Goal: Book appointment/travel/reservation

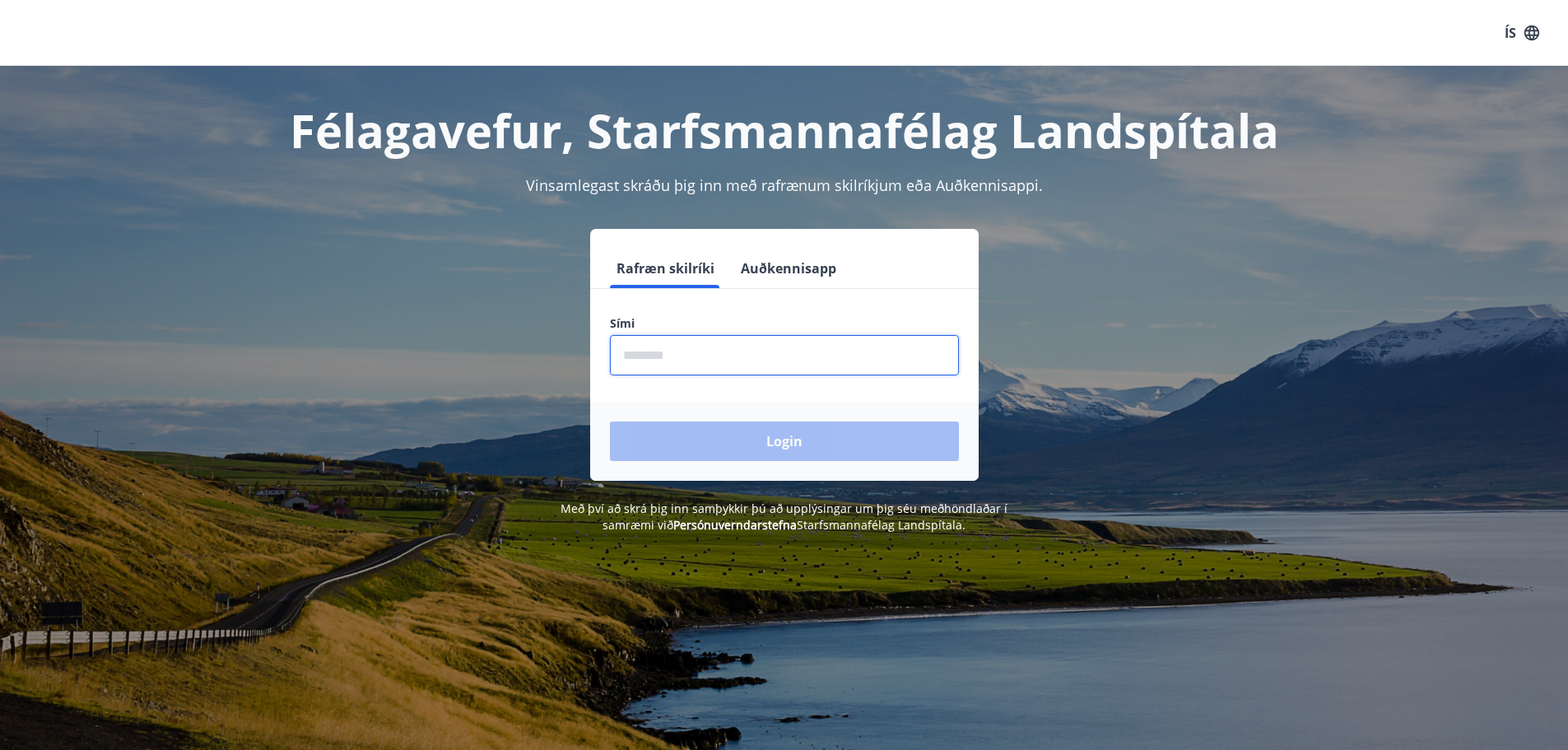
click at [697, 356] on input "phone" at bounding box center [785, 355] width 349 height 40
type input "********"
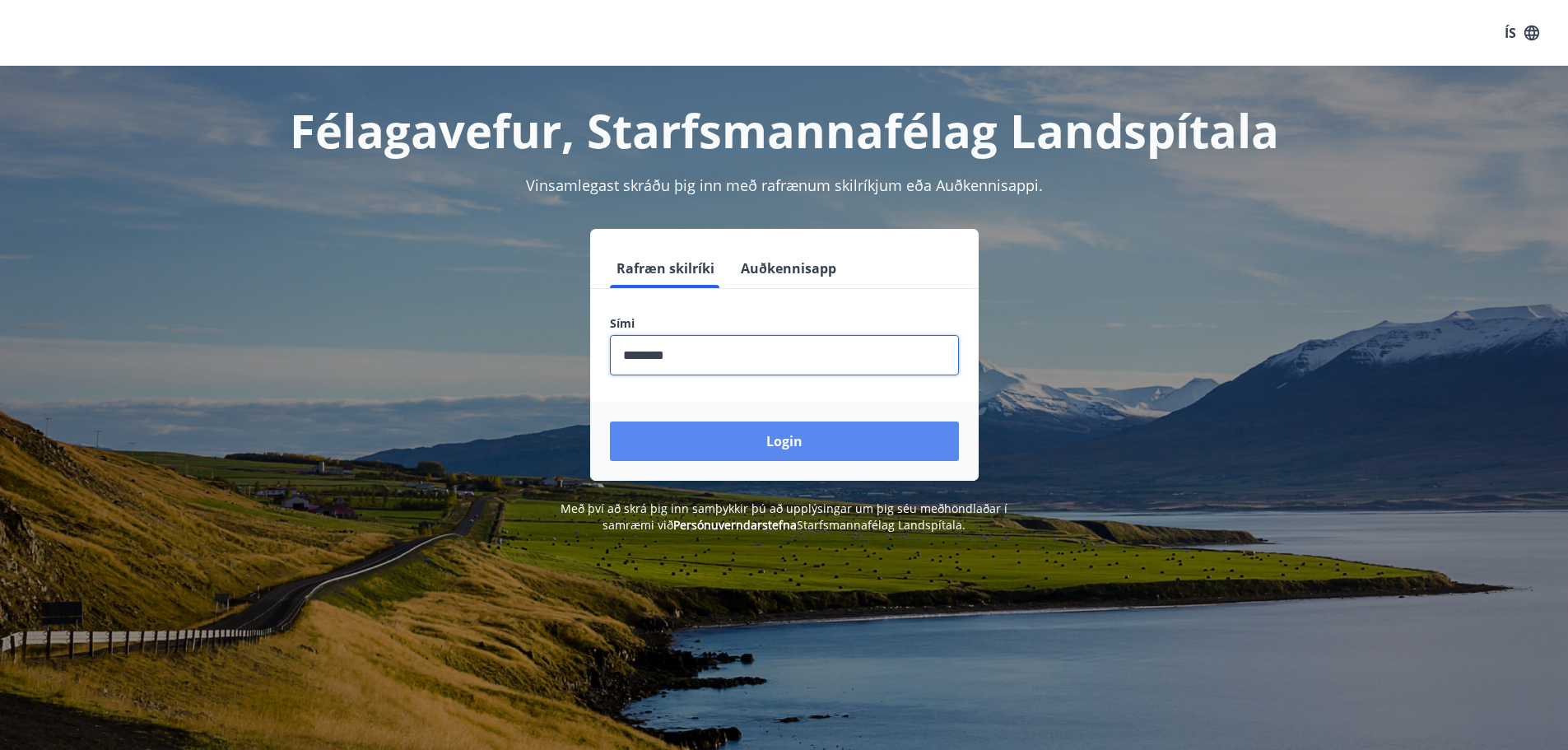
click at [736, 423] on button "Login" at bounding box center [785, 441] width 349 height 39
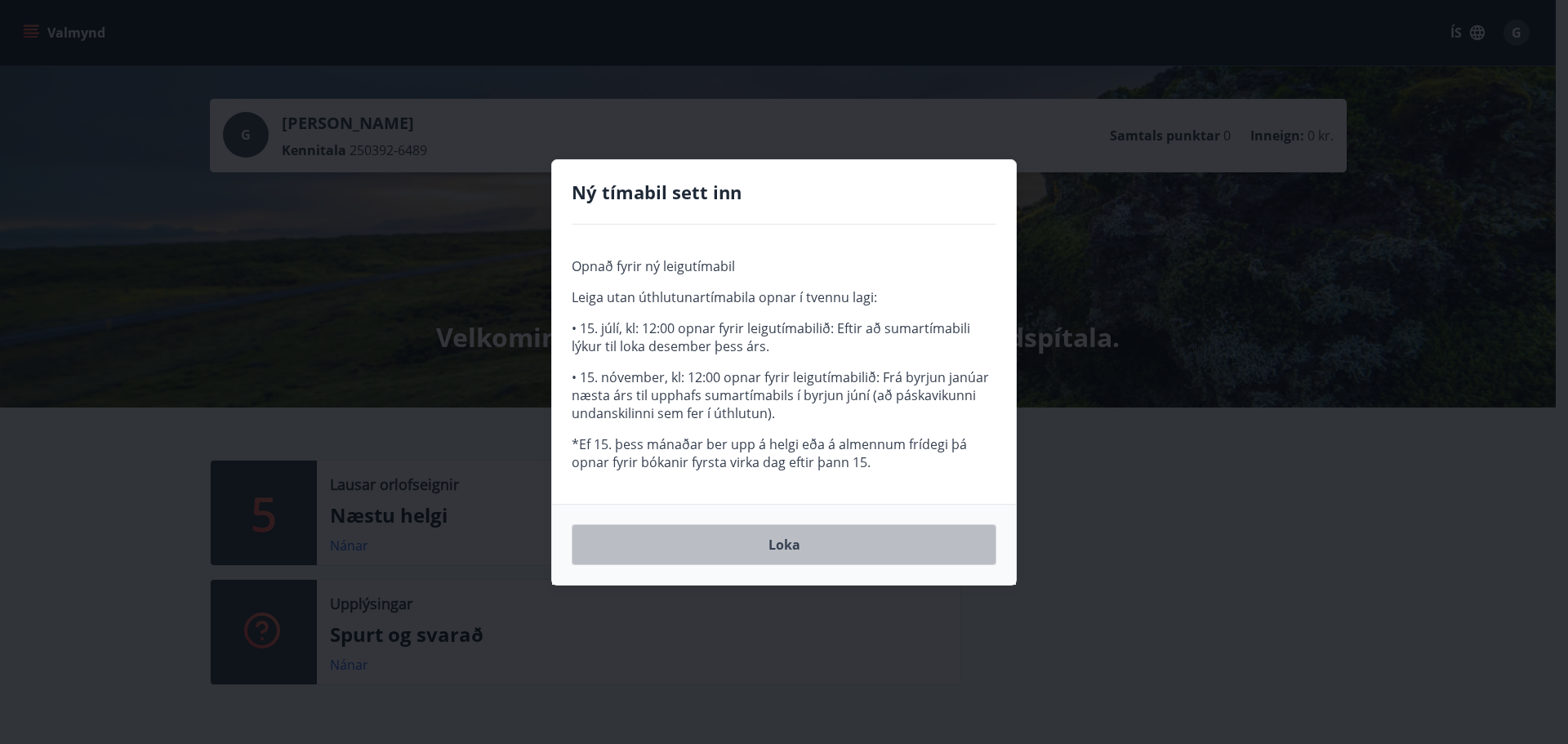
click at [859, 555] on button "Loka" at bounding box center [784, 544] width 425 height 41
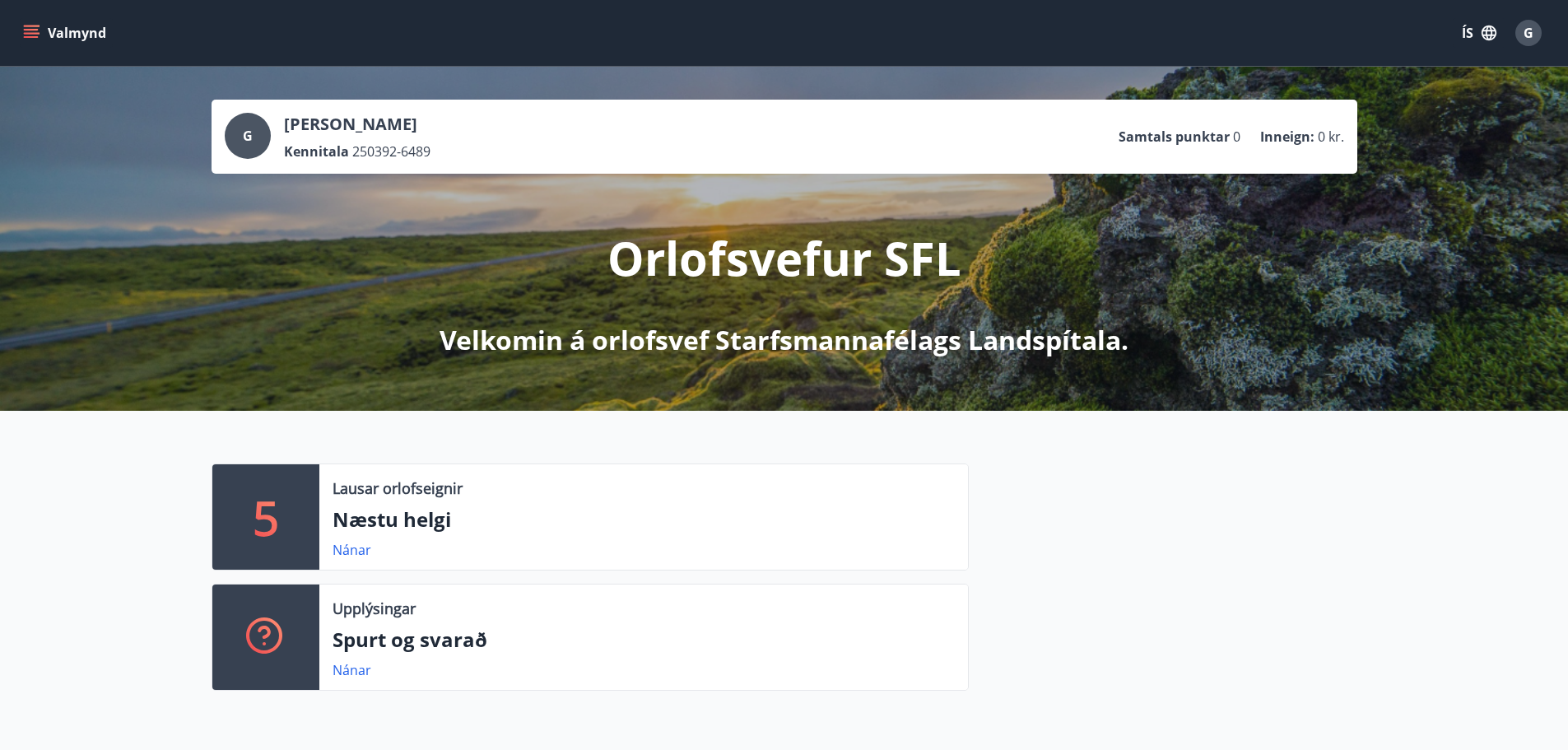
click at [32, 30] on icon "menu" at bounding box center [31, 29] width 15 height 2
click at [1486, 42] on button "ÍS" at bounding box center [1479, 33] width 53 height 29
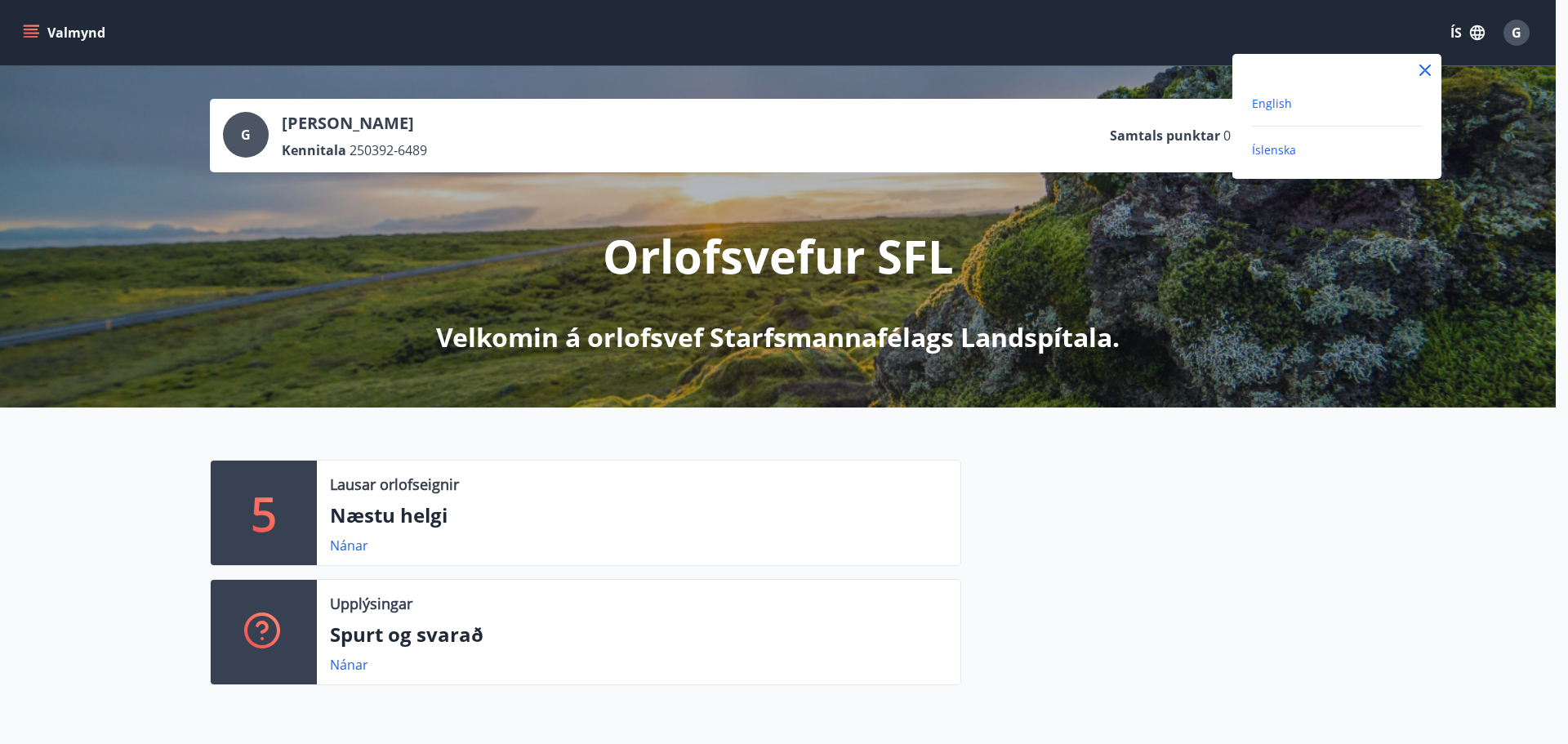
click at [1276, 103] on span "English" at bounding box center [1272, 103] width 40 height 16
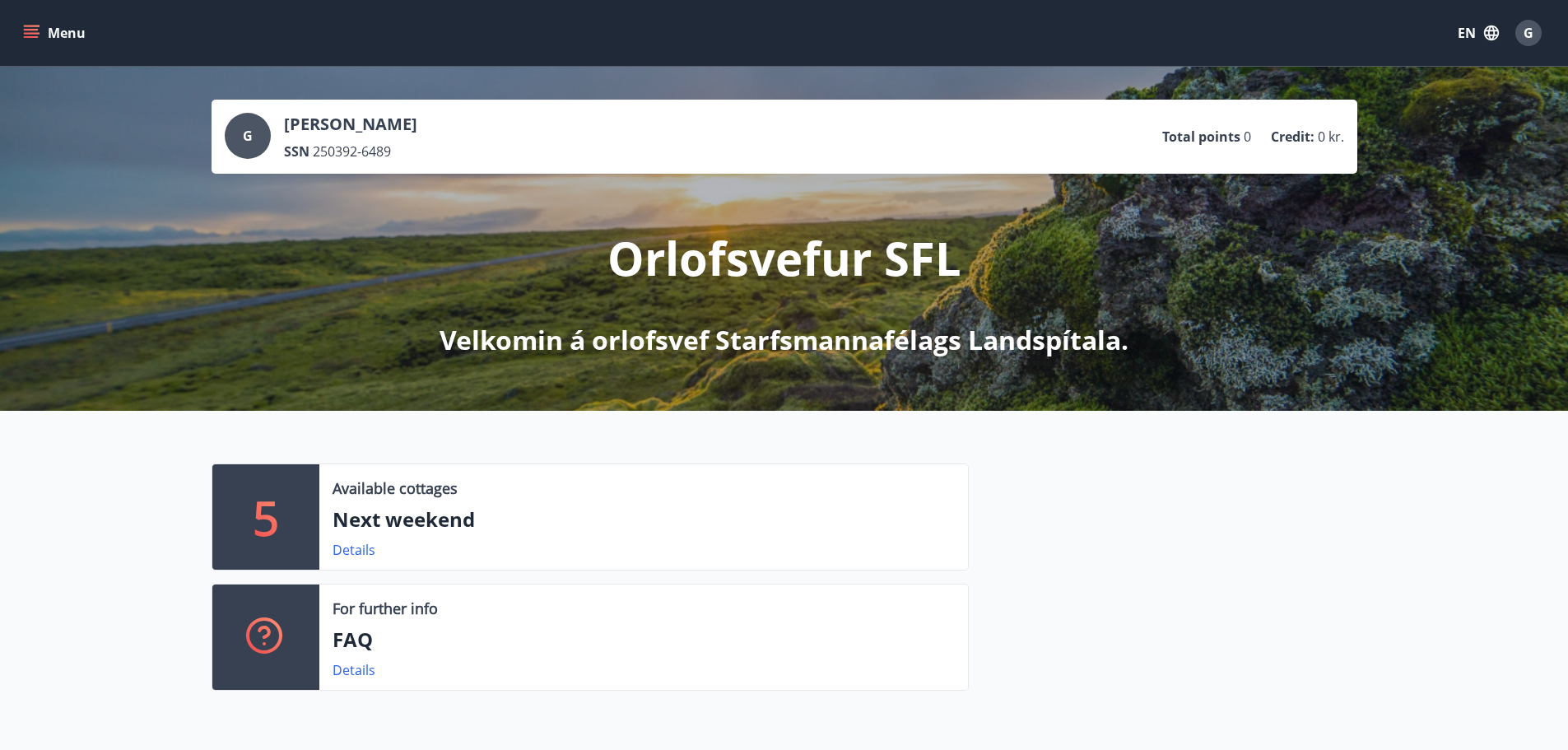
click at [34, 29] on icon "menu" at bounding box center [31, 29] width 15 height 2
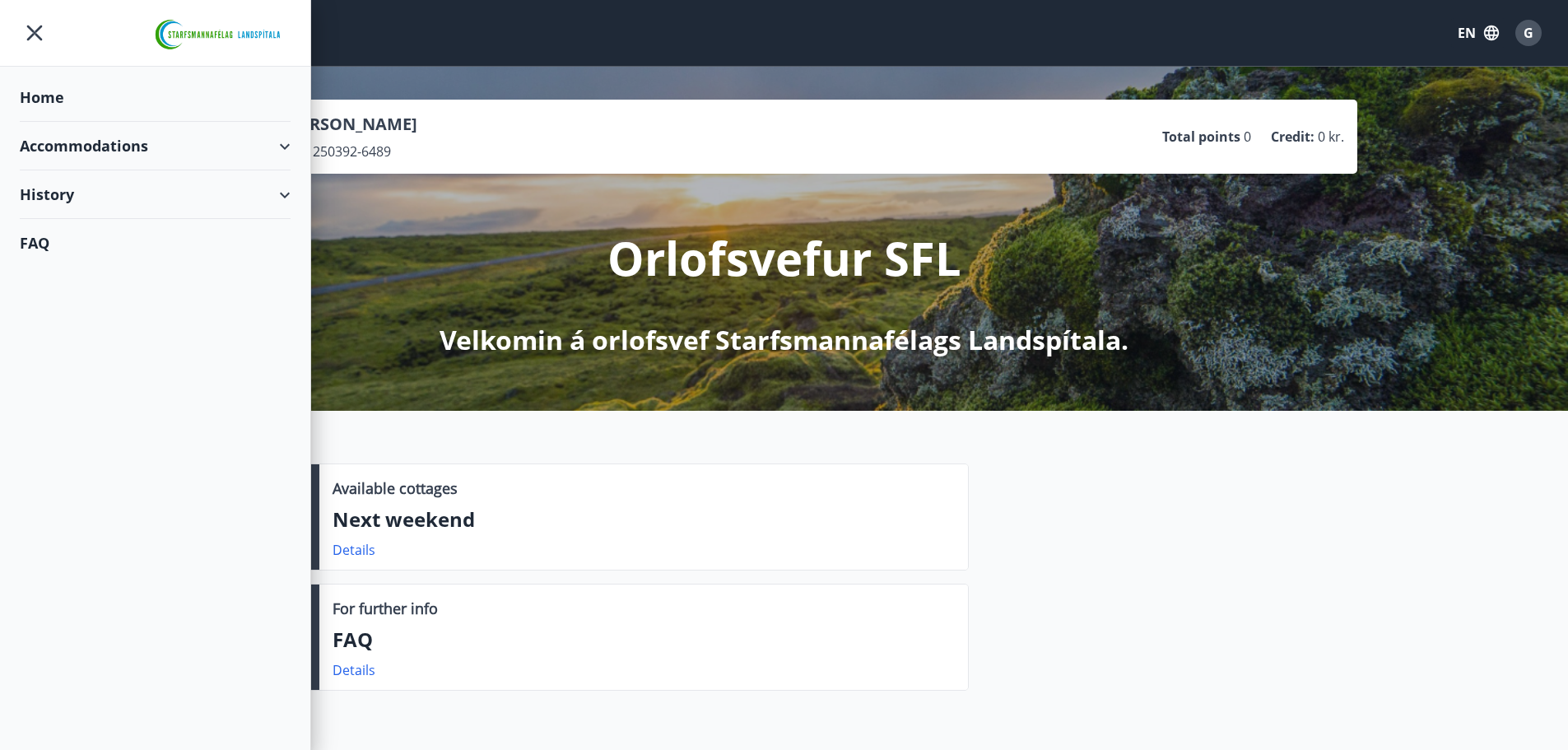
click at [151, 147] on div "Accommodations" at bounding box center [155, 146] width 271 height 49
click at [97, 217] on div "Overview calendar" at bounding box center [154, 222] width 244 height 34
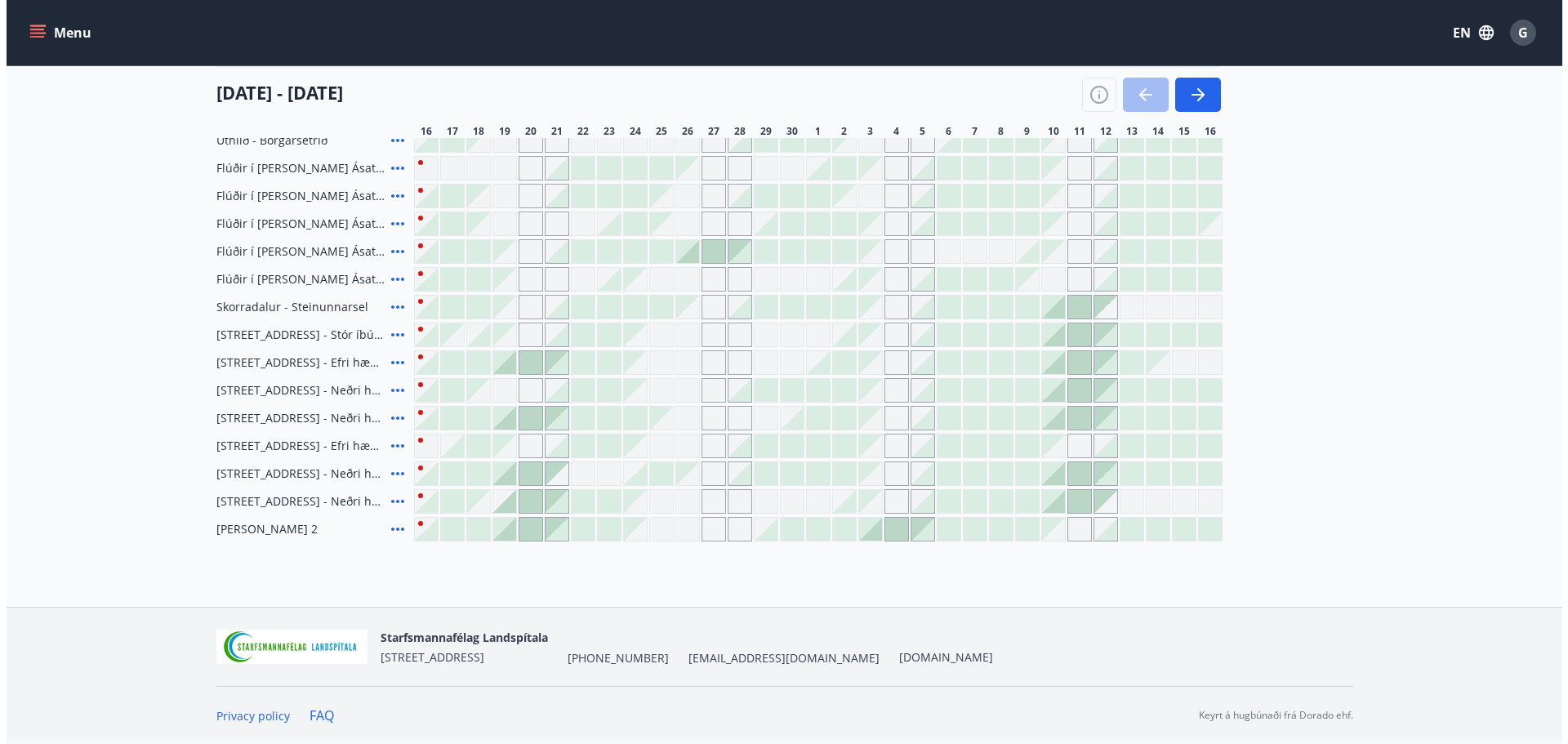
scroll to position [158, 0]
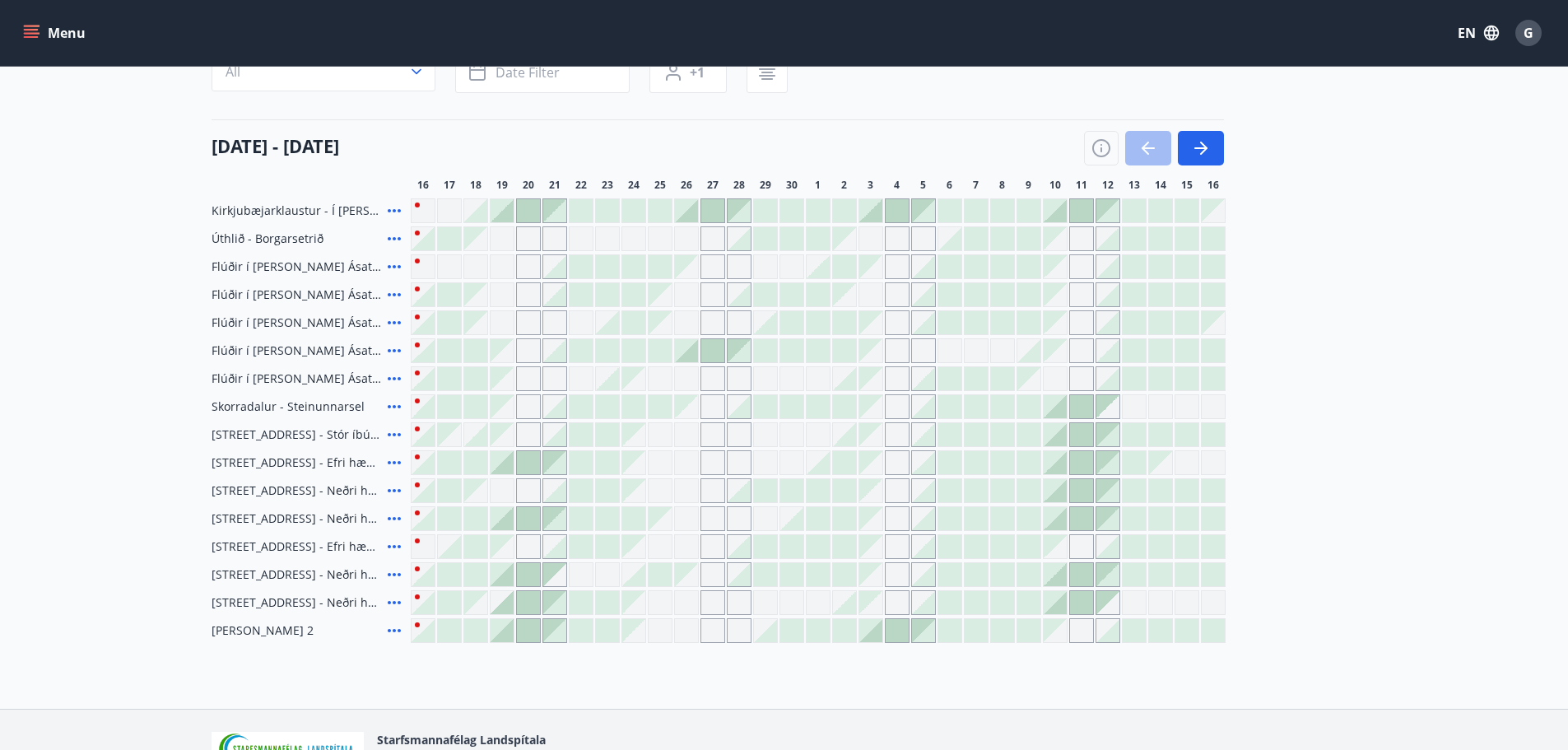
click at [1063, 236] on div "Grey days are not available" at bounding box center [1054, 239] width 23 height 23
drag, startPoint x: 208, startPoint y: 404, endPoint x: 291, endPoint y: 404, distance: 83.0
click at [291, 404] on div "Area All Dates Date filter Sleeps +1 16 September - 16 October 16 17 18 19 20 2…" at bounding box center [784, 338] width 1185 height 611
click at [359, 401] on div "Skorradalur - Steinunnarsel" at bounding box center [307, 406] width 192 height 24
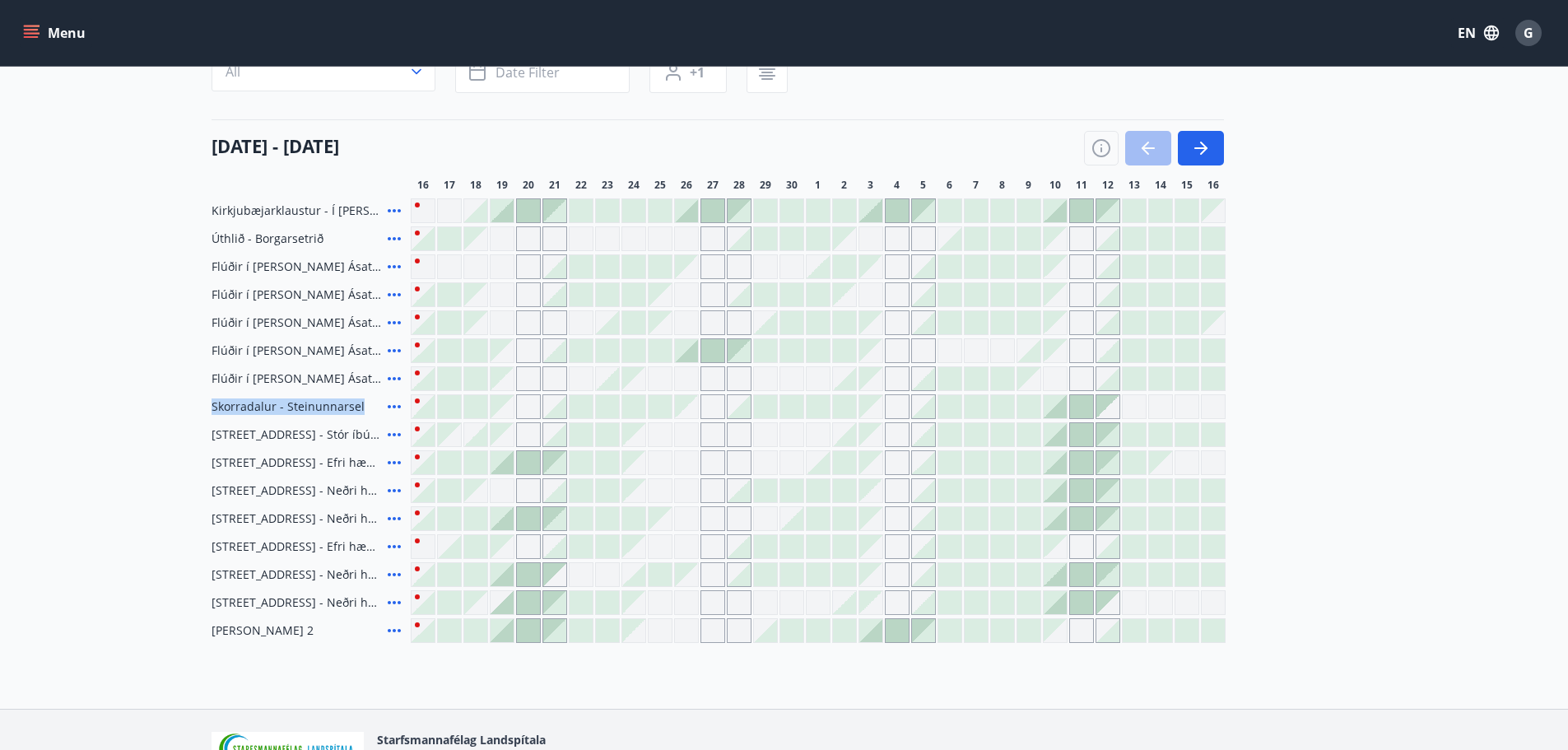
drag, startPoint x: 359, startPoint y: 401, endPoint x: 212, endPoint y: 402, distance: 147.0
click at [212, 402] on div "Skorradalur - Steinunnarsel" at bounding box center [307, 406] width 192 height 24
copy div "Skorradalur - Steinunnarsel"
click at [272, 403] on span "Skorradalur - Steinunnarsel" at bounding box center [288, 407] width 153 height 17
click at [398, 434] on icon at bounding box center [395, 435] width 13 height 3
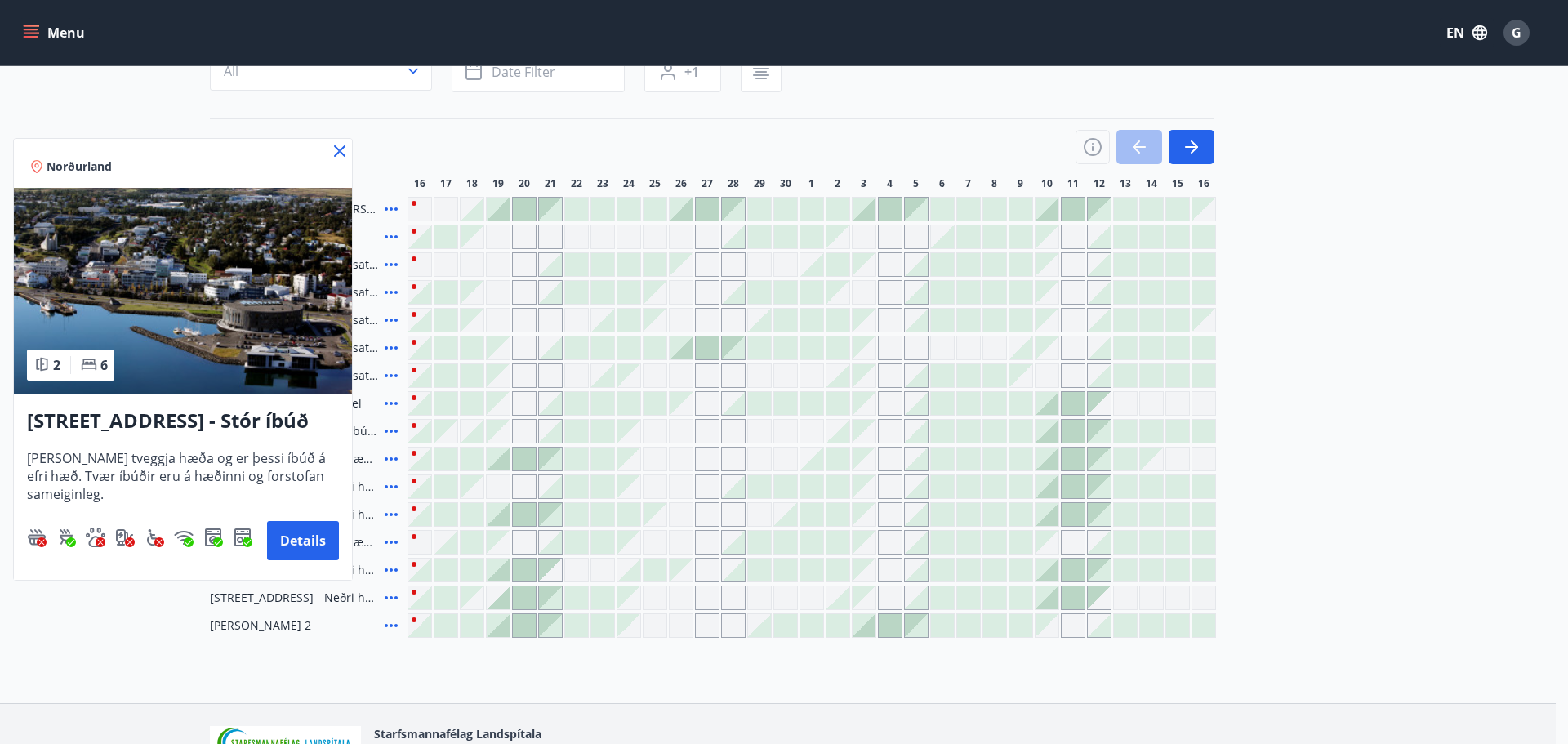
click at [341, 150] on icon at bounding box center [340, 152] width 12 height 12
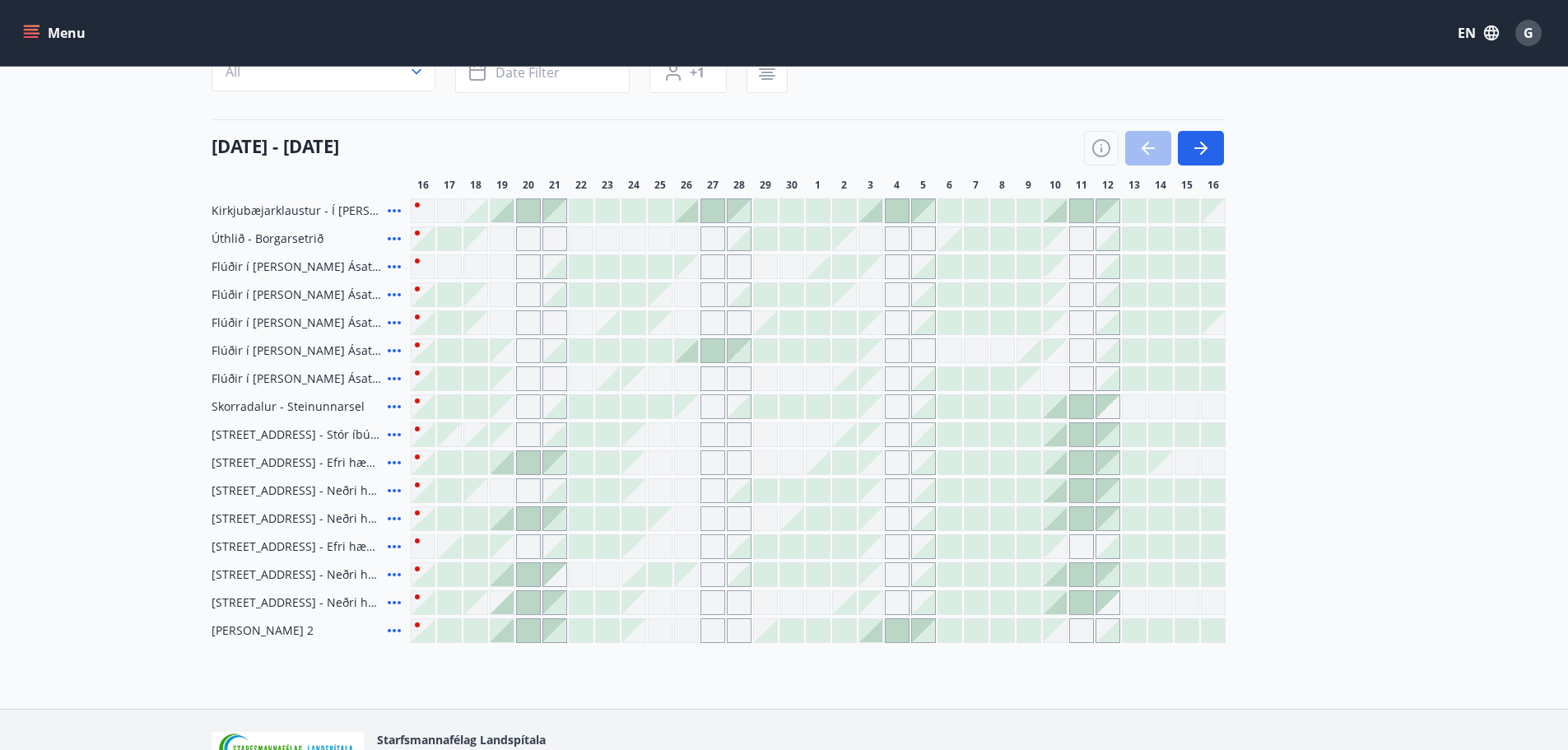
click at [389, 433] on icon at bounding box center [395, 435] width 20 height 20
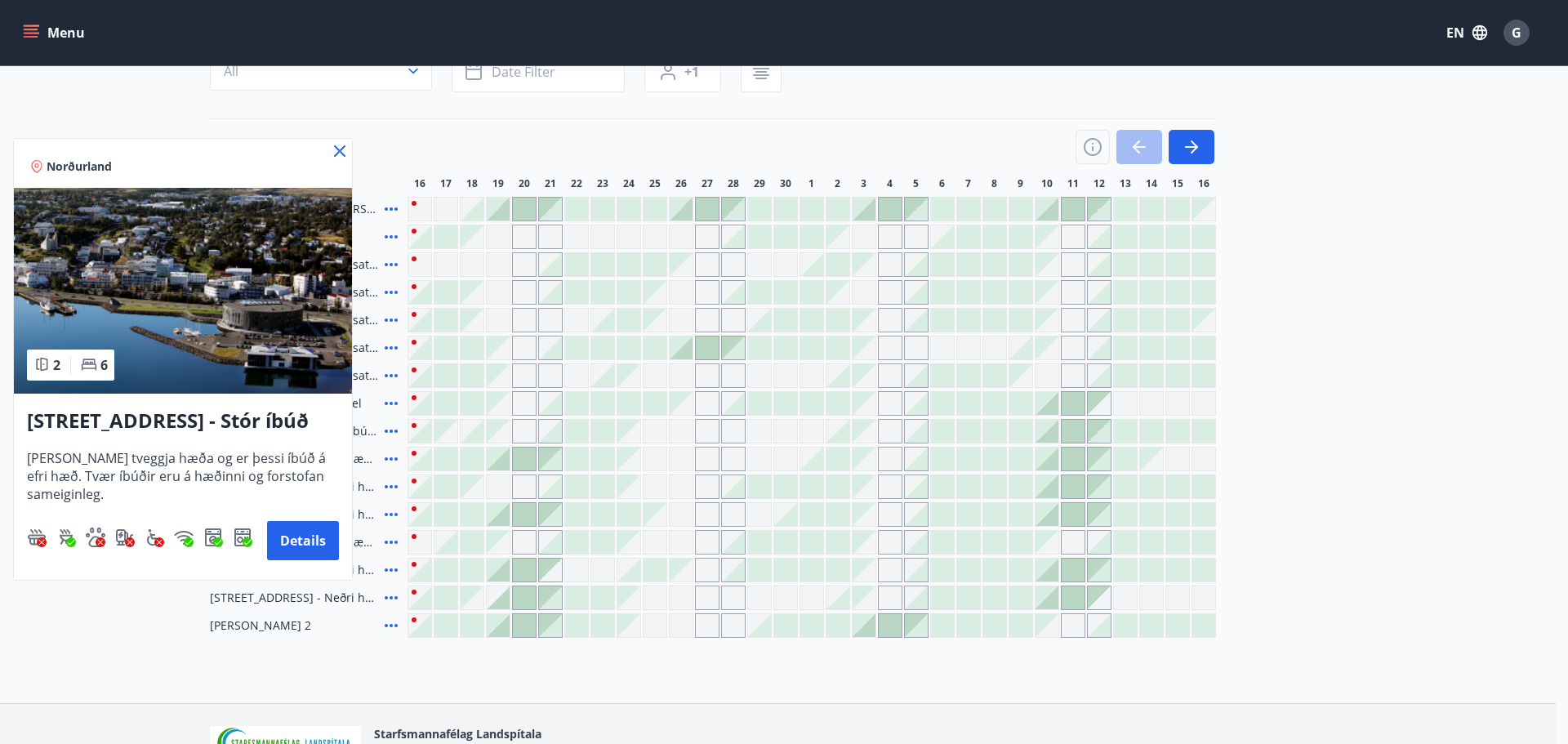
click at [332, 152] on icon at bounding box center [340, 152] width 20 height 20
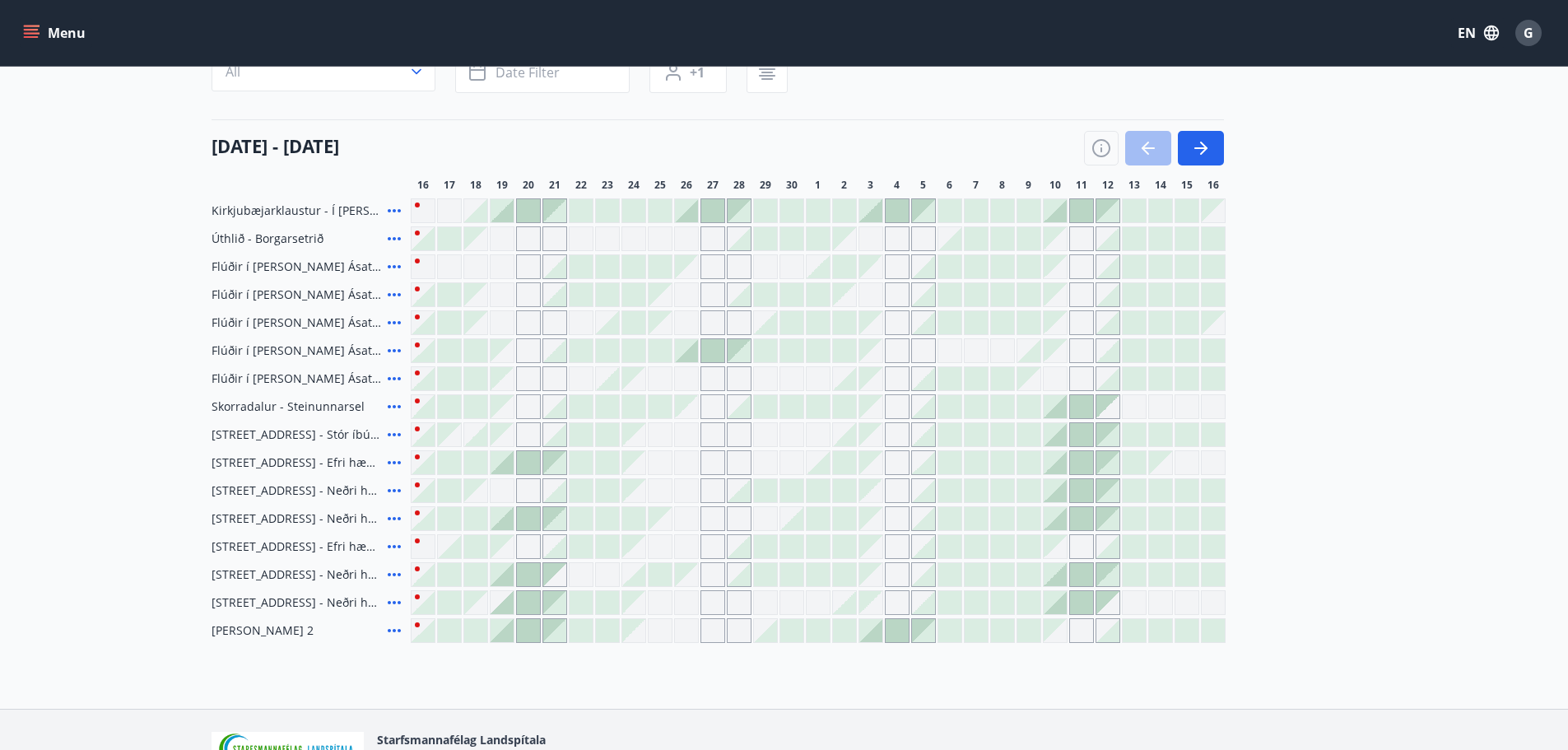
click at [398, 409] on icon at bounding box center [395, 407] width 20 height 20
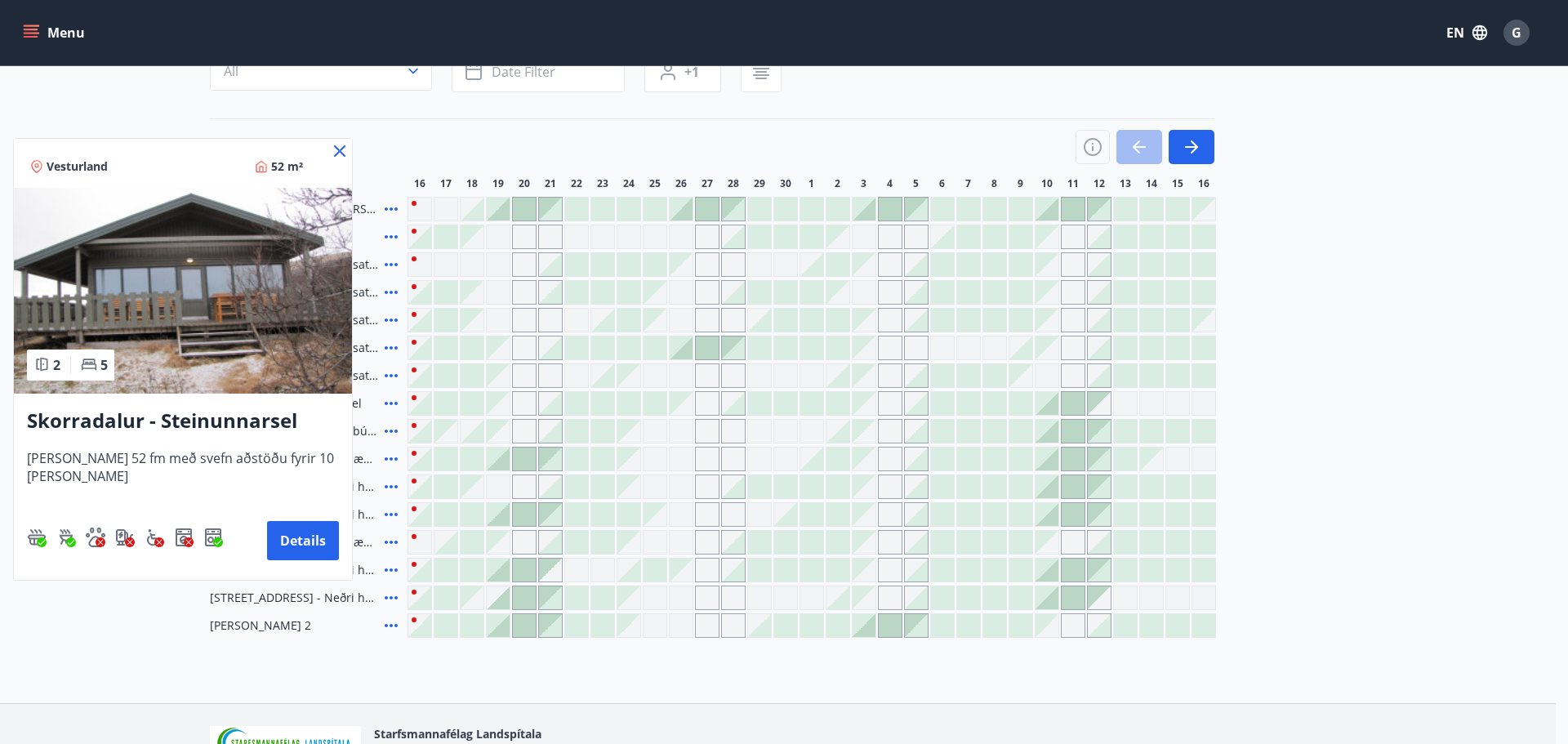
click at [156, 426] on h3 "Skorradalur - Steinunnarsel" at bounding box center [182, 421] width 312 height 29
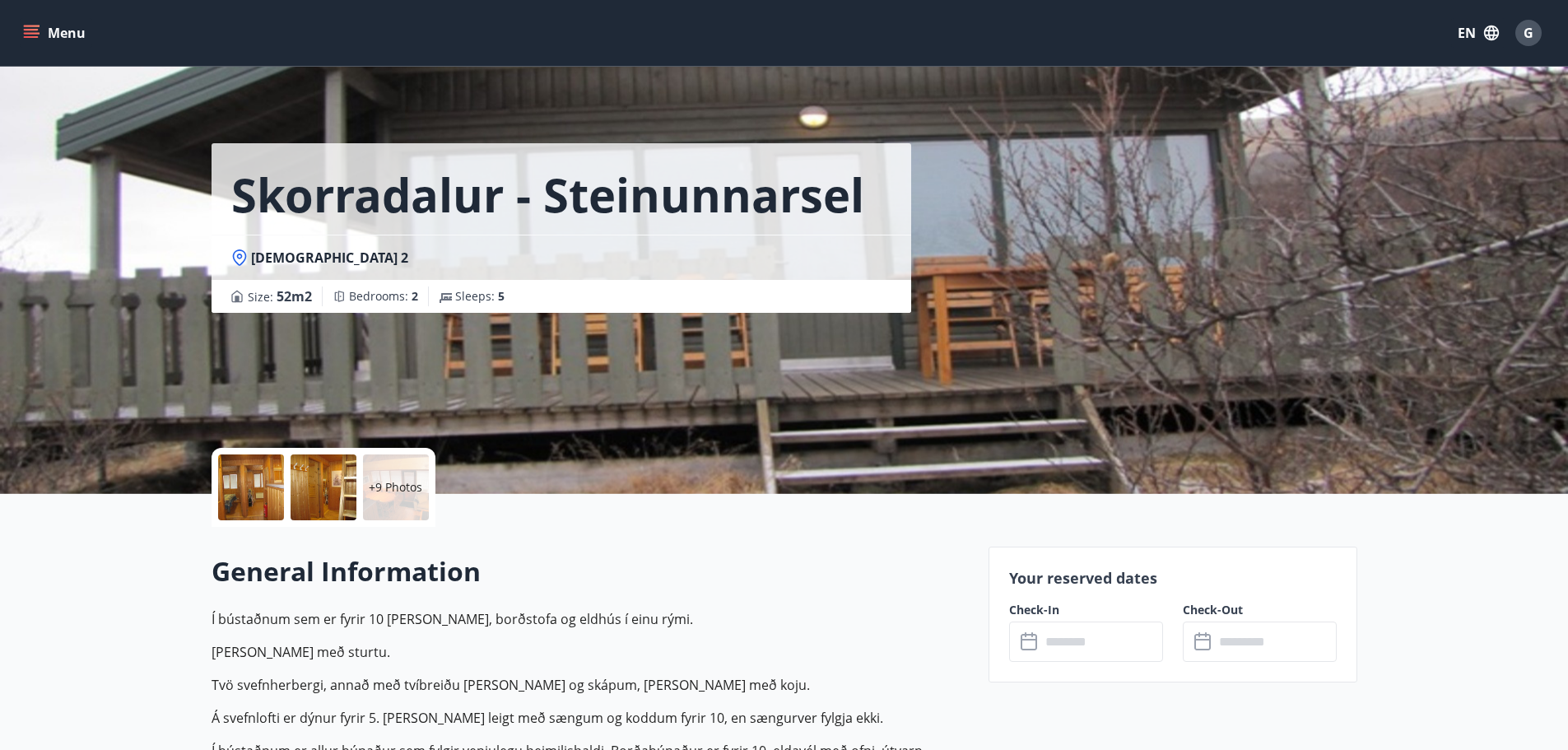
scroll to position [656, 0]
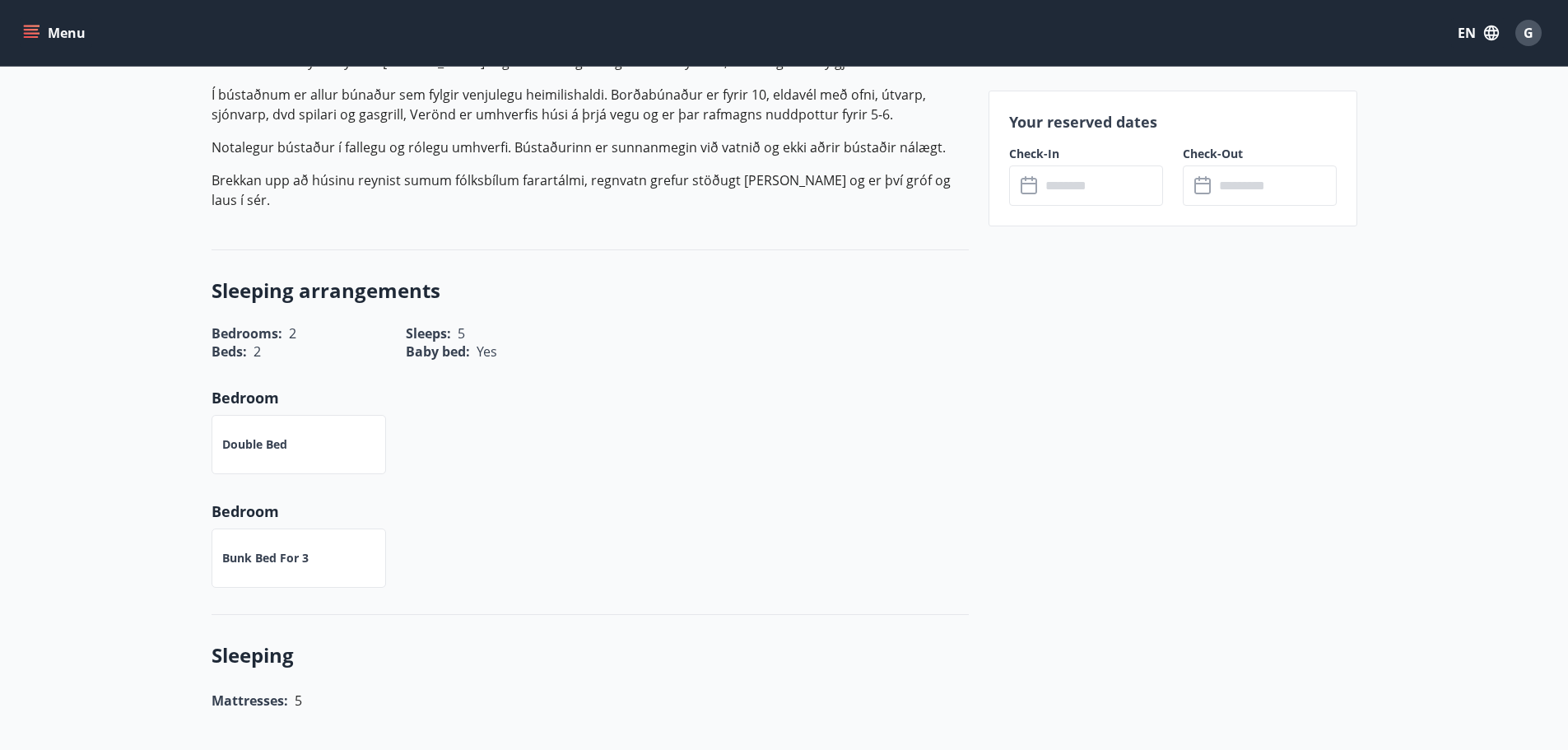
drag, startPoint x: 1566, startPoint y: 328, endPoint x: 1576, endPoint y: 282, distance: 47.1
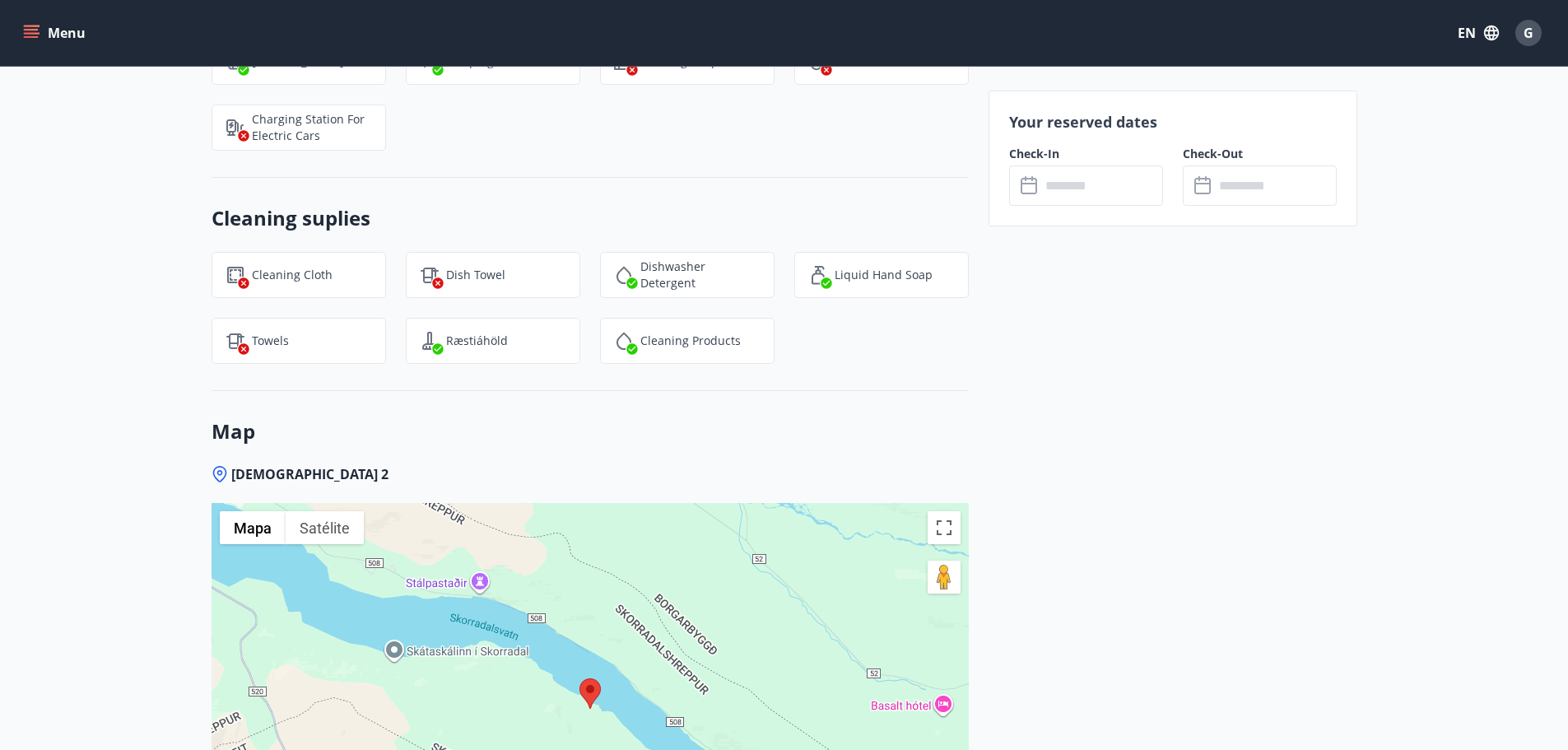
scroll to position [2454, 0]
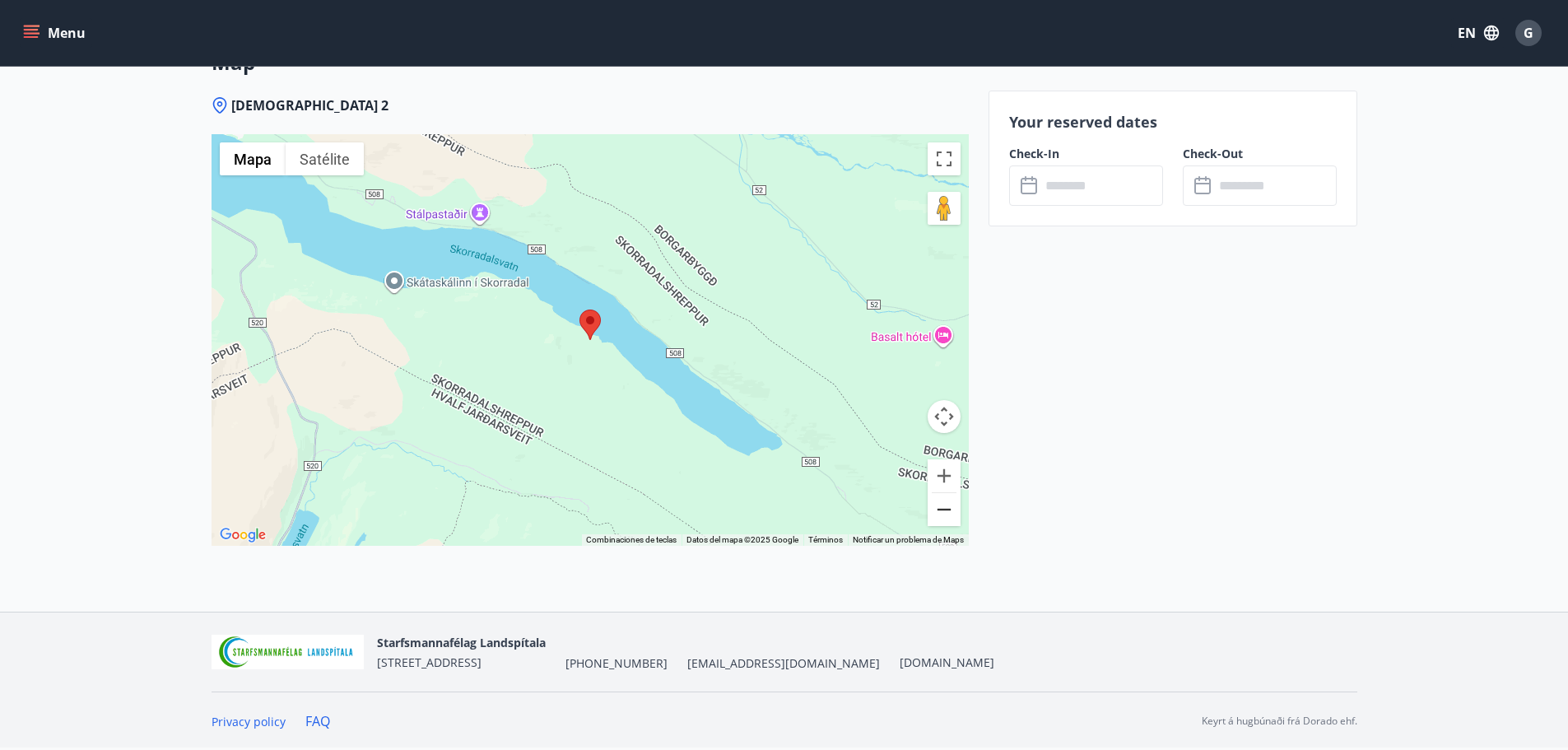
click at [948, 516] on button "Reducir" at bounding box center [943, 509] width 33 height 33
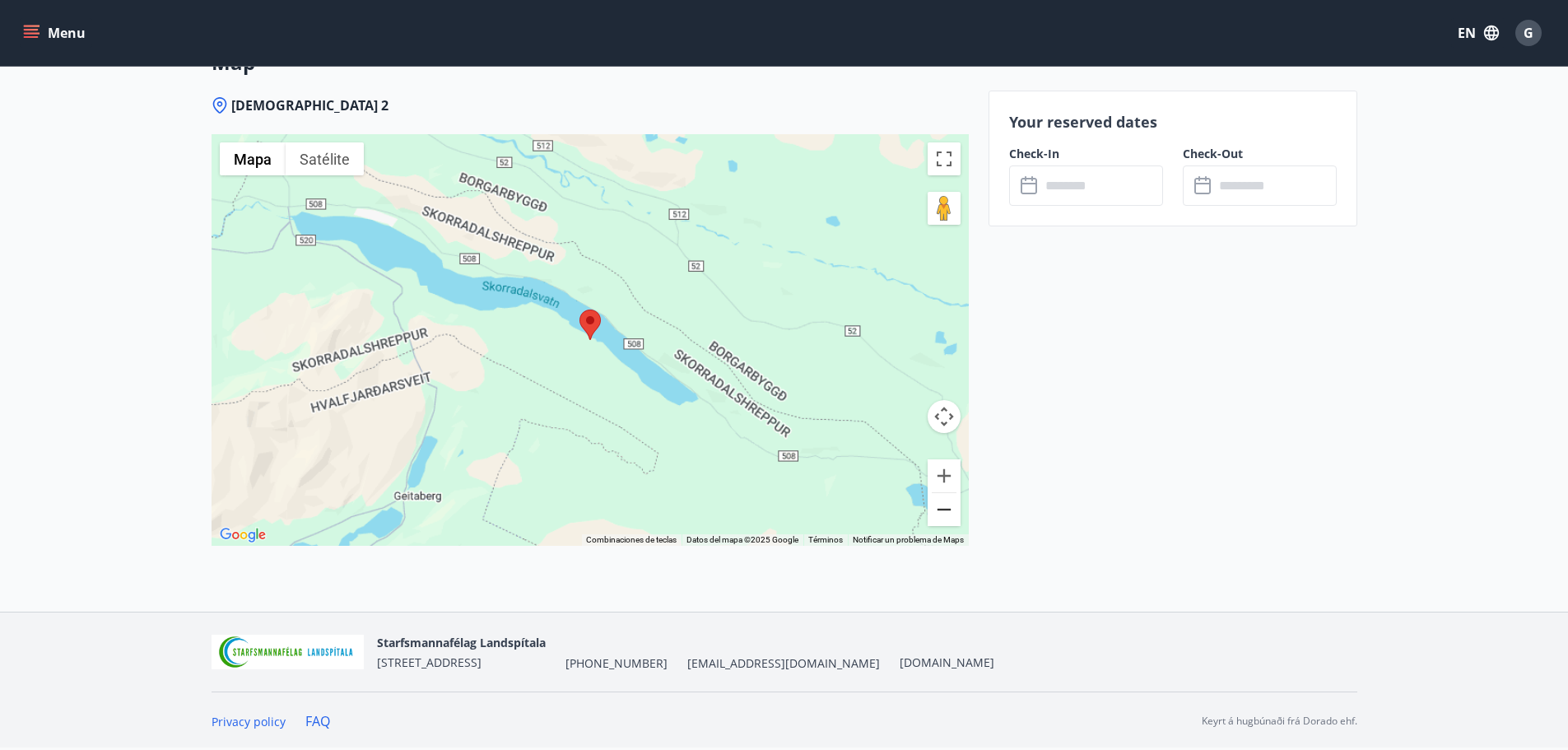
click at [948, 516] on button "Reducir" at bounding box center [943, 509] width 33 height 33
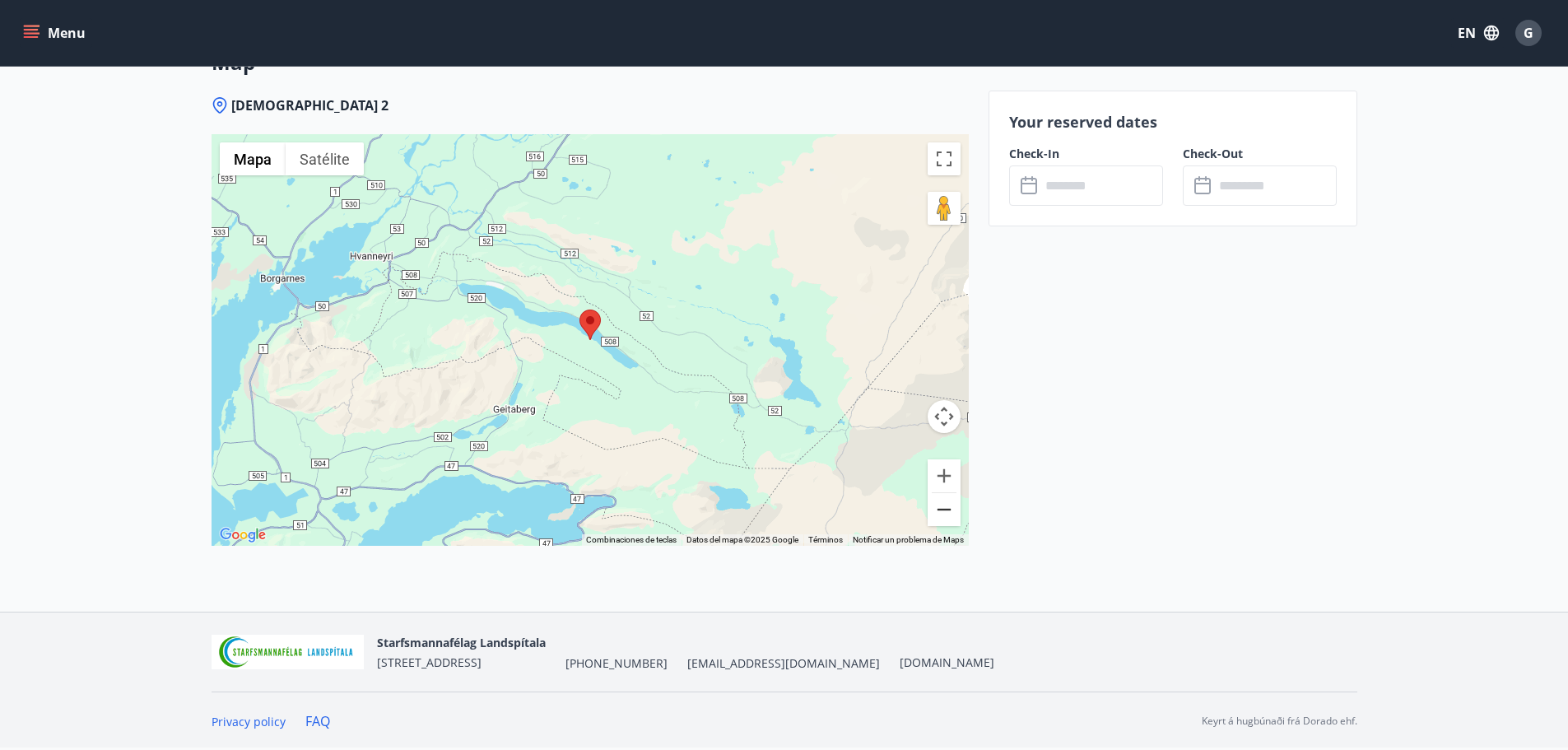
click at [948, 516] on button "Reducir" at bounding box center [943, 509] width 33 height 33
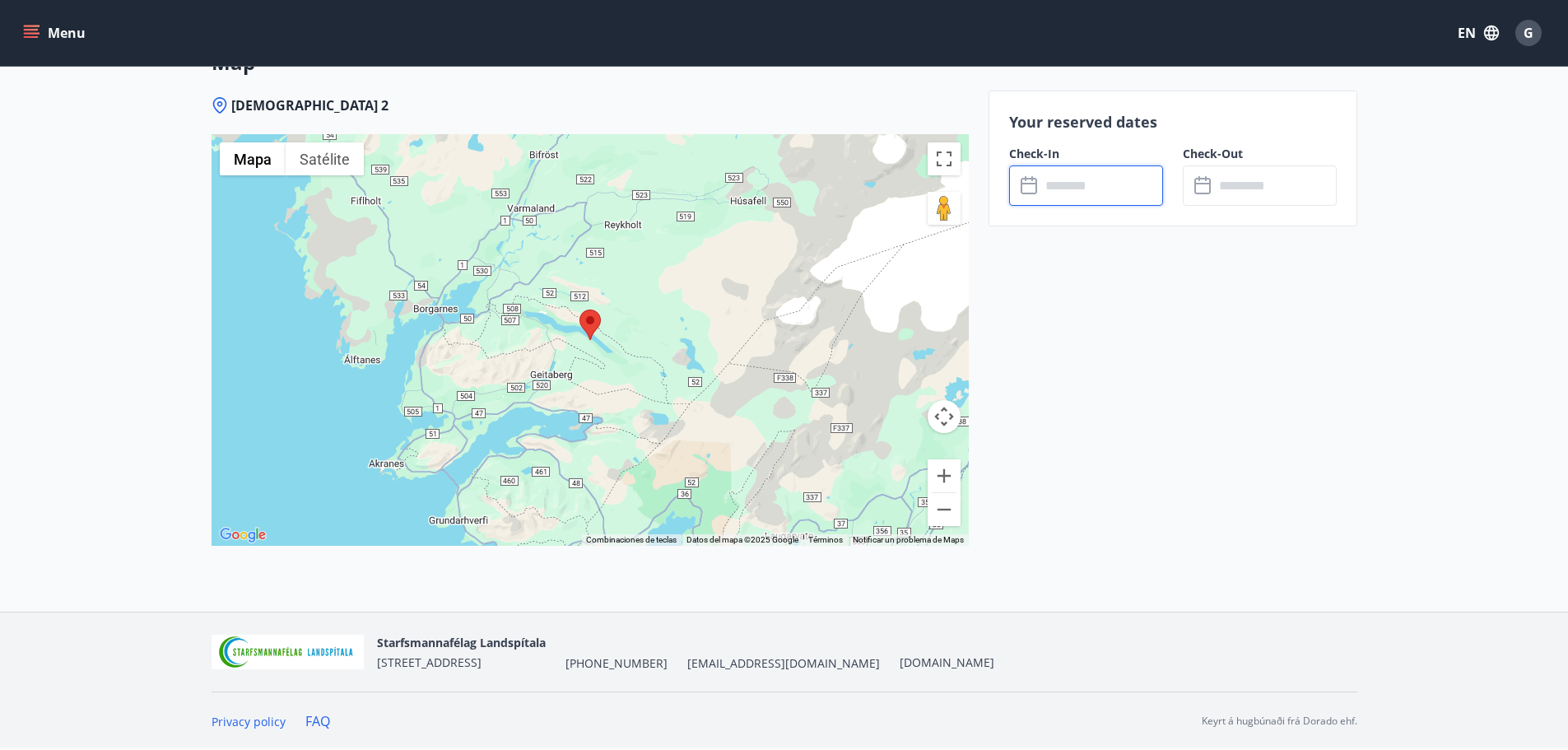
click at [1123, 186] on input "text" at bounding box center [1101, 186] width 123 height 40
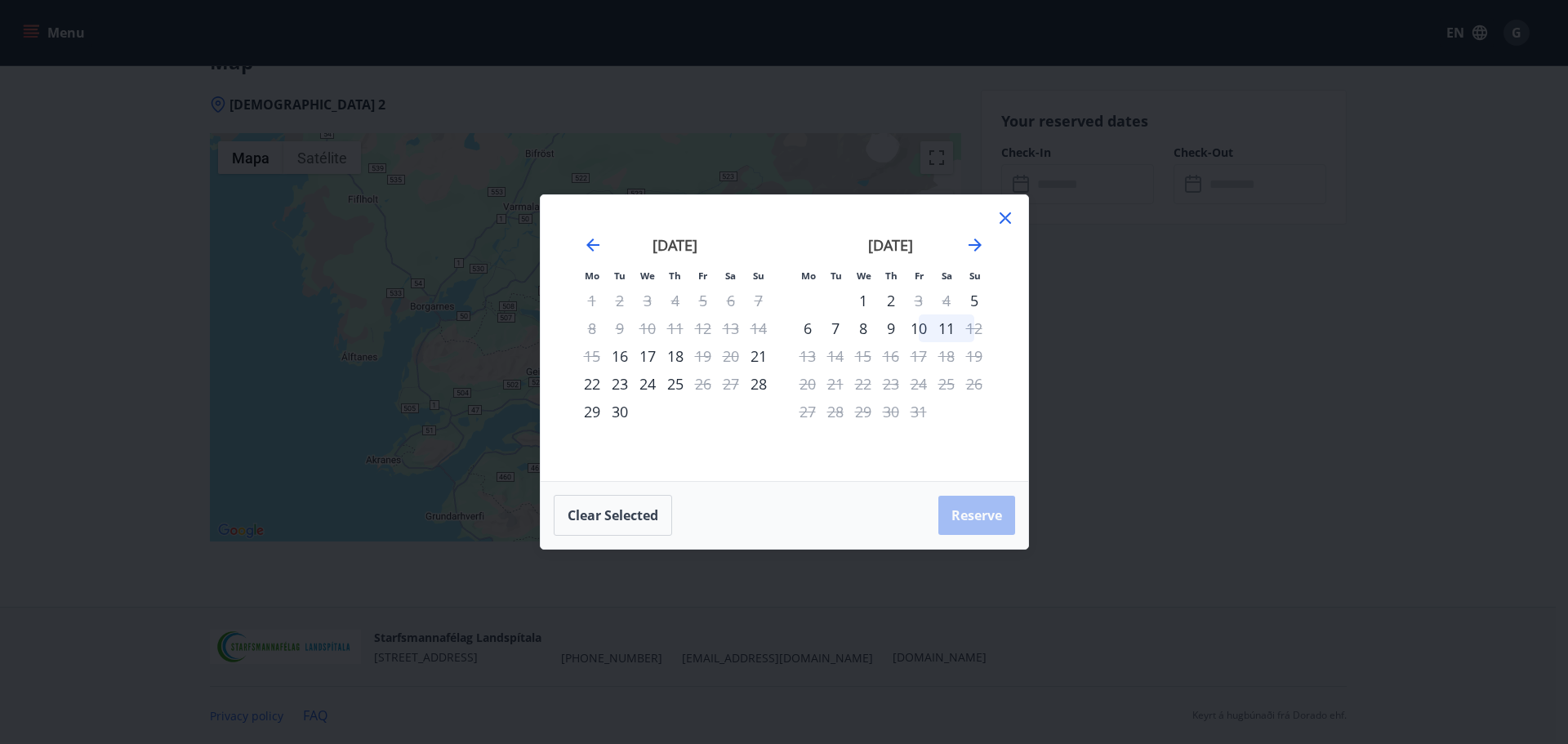
click at [920, 326] on div "10" at bounding box center [918, 327] width 27 height 27
click at [969, 327] on div "12" at bounding box center [974, 327] width 27 height 27
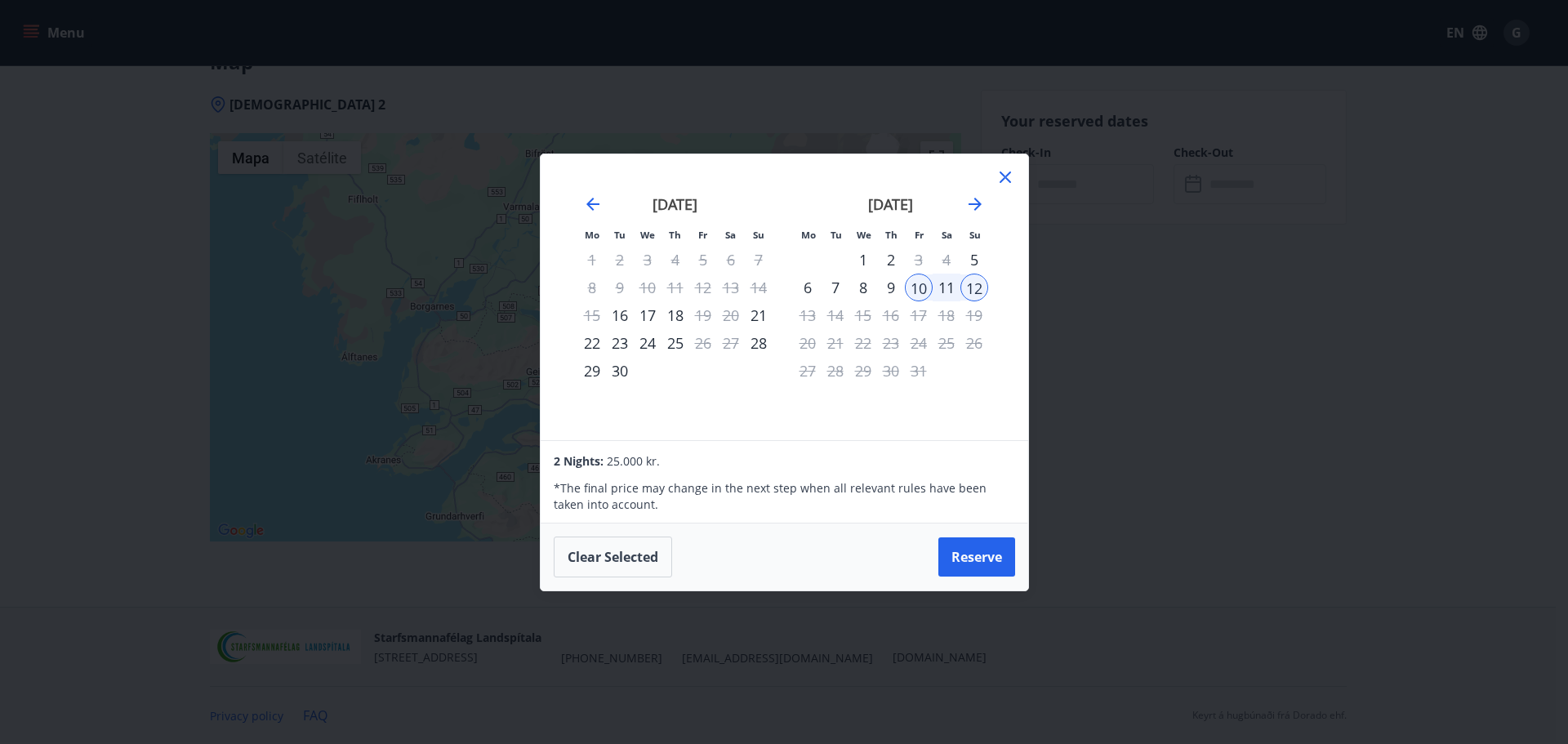
click at [1000, 178] on icon at bounding box center [1006, 177] width 20 height 20
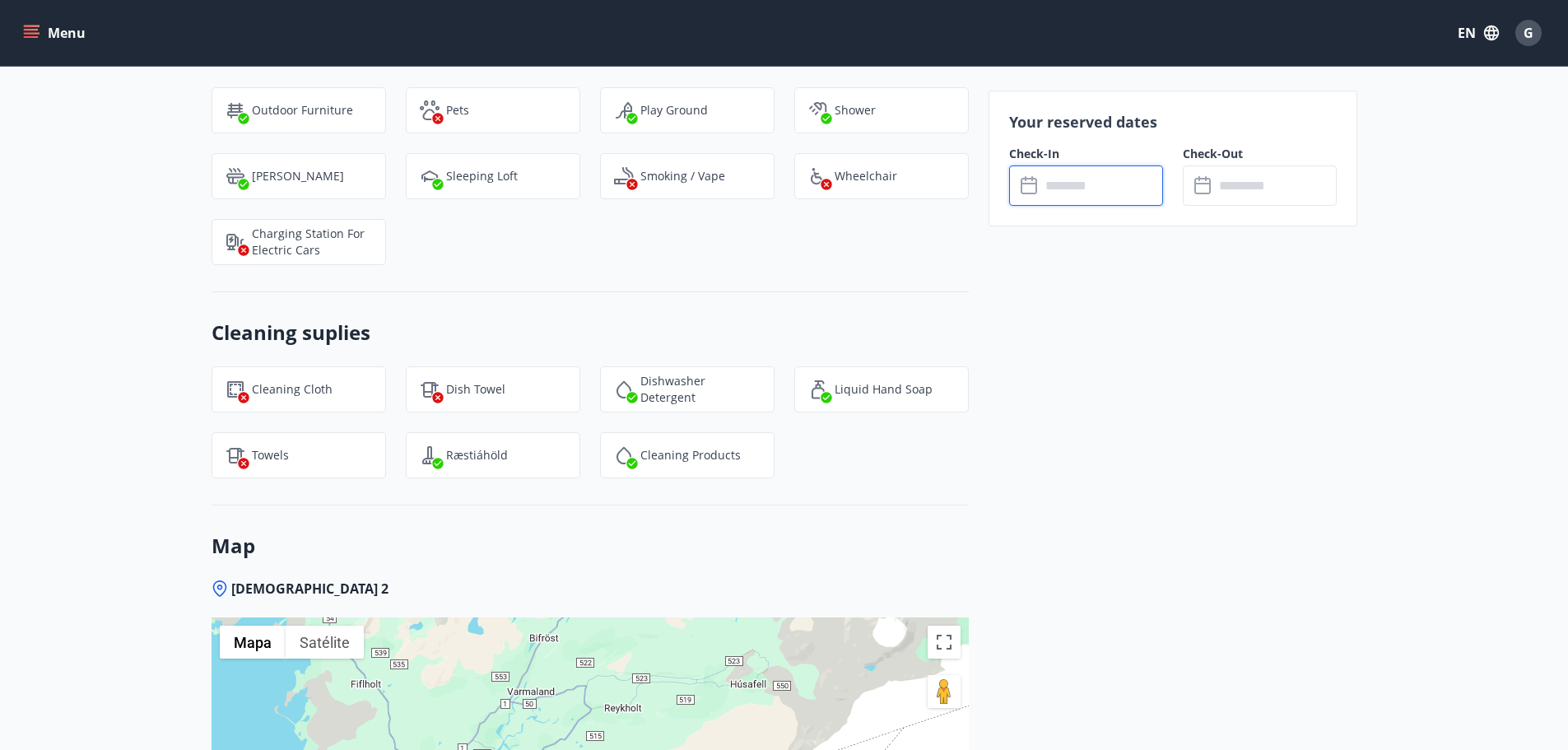
scroll to position [1997, 0]
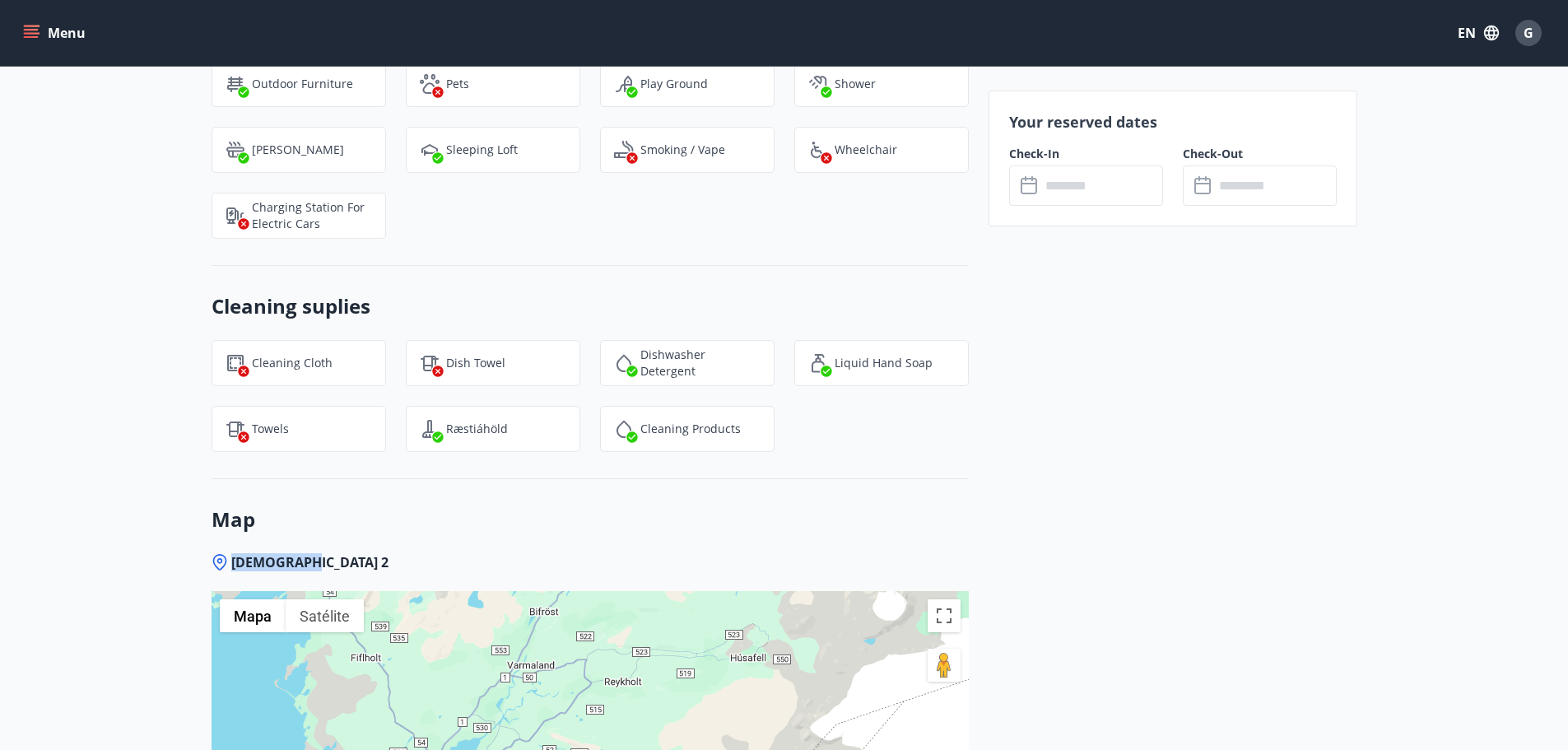
drag, startPoint x: 316, startPoint y: 559, endPoint x: 227, endPoint y: 553, distance: 89.2
copy span "Hagahlíð 2"
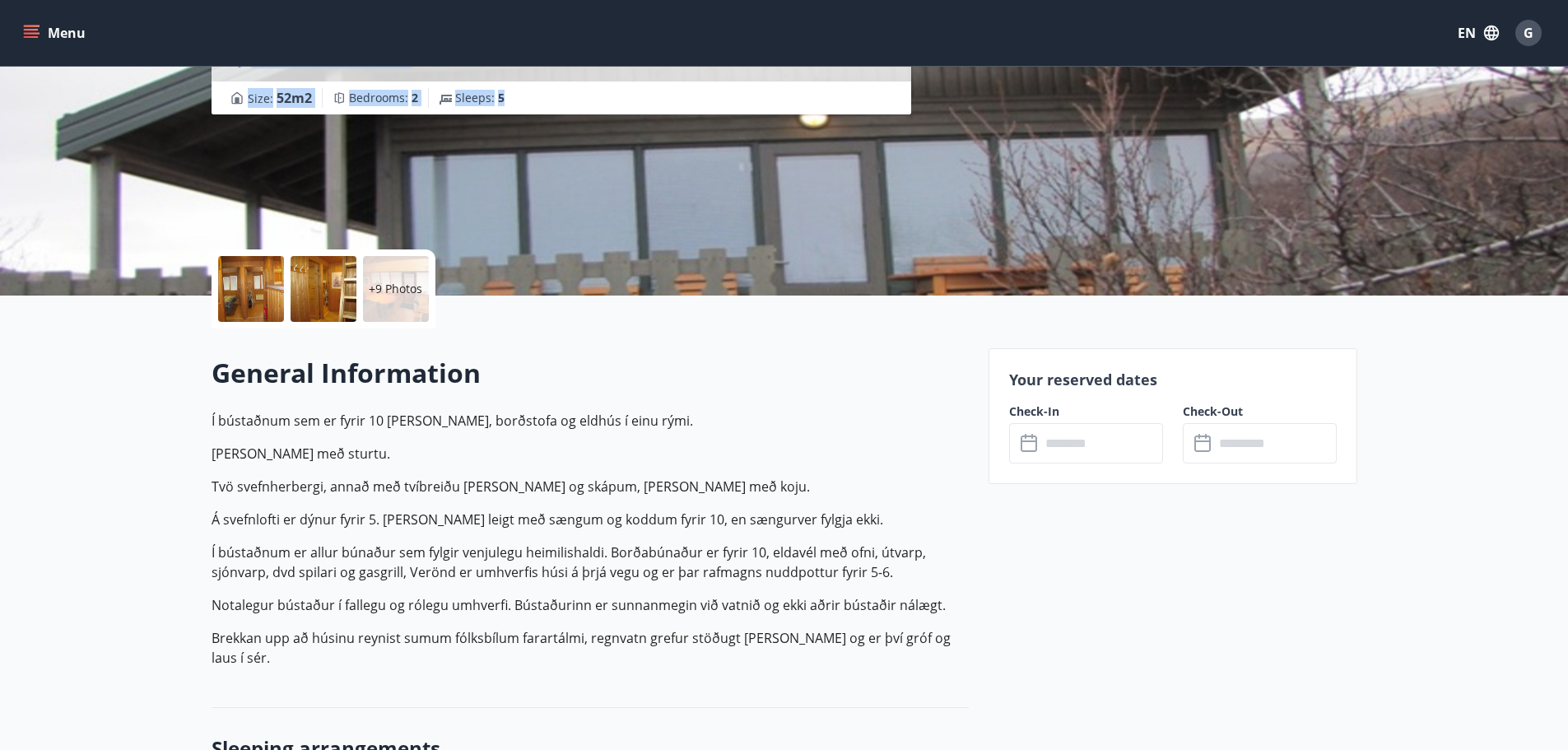
scroll to position [57, 0]
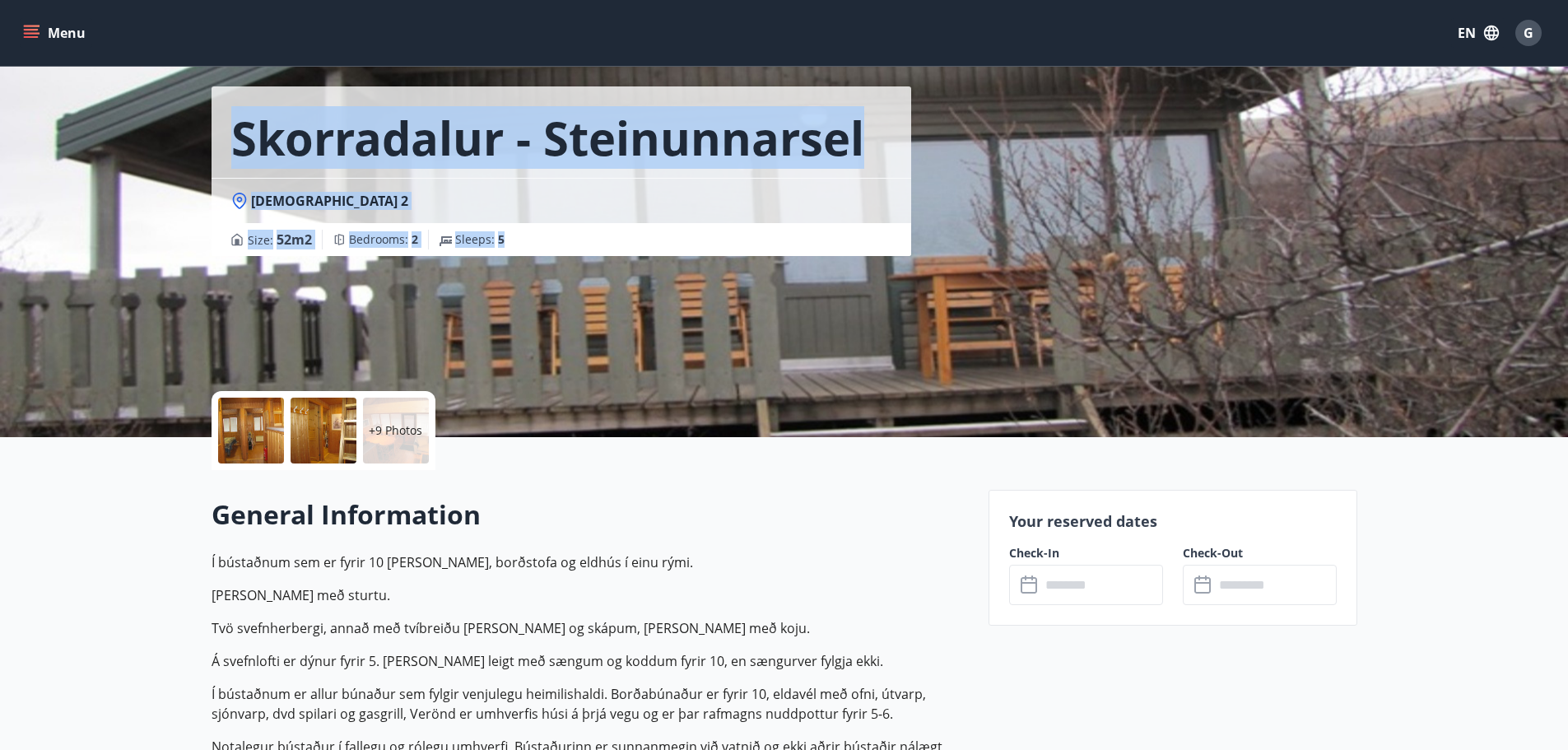
drag, startPoint x: 1565, startPoint y: 113, endPoint x: 1574, endPoint y: -15, distance: 128.3
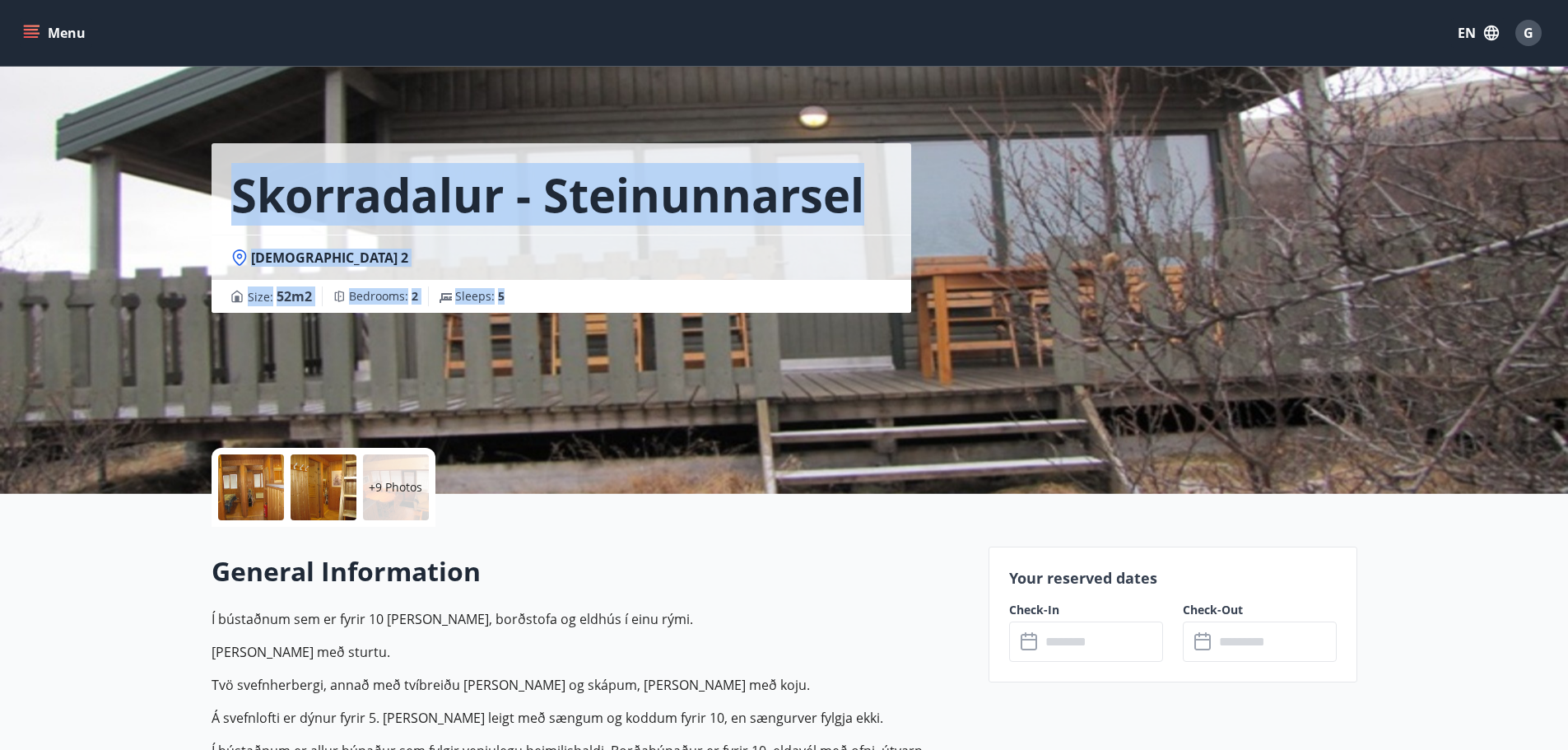
click at [65, 30] on button "Menu" at bounding box center [56, 33] width 72 height 29
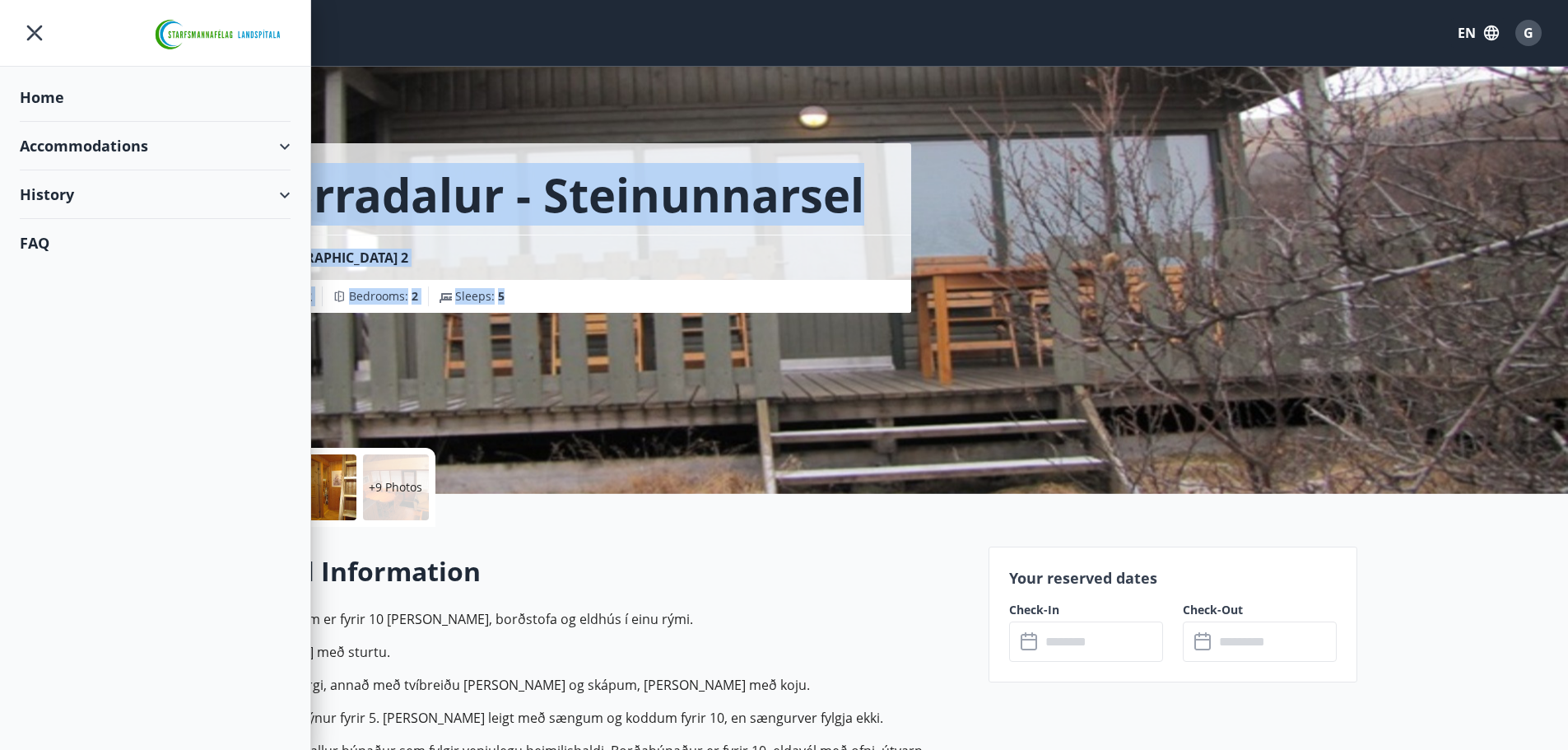
click at [144, 148] on div "Accommodations" at bounding box center [155, 146] width 271 height 49
click at [102, 218] on div "Overview calendar" at bounding box center [154, 222] width 244 height 34
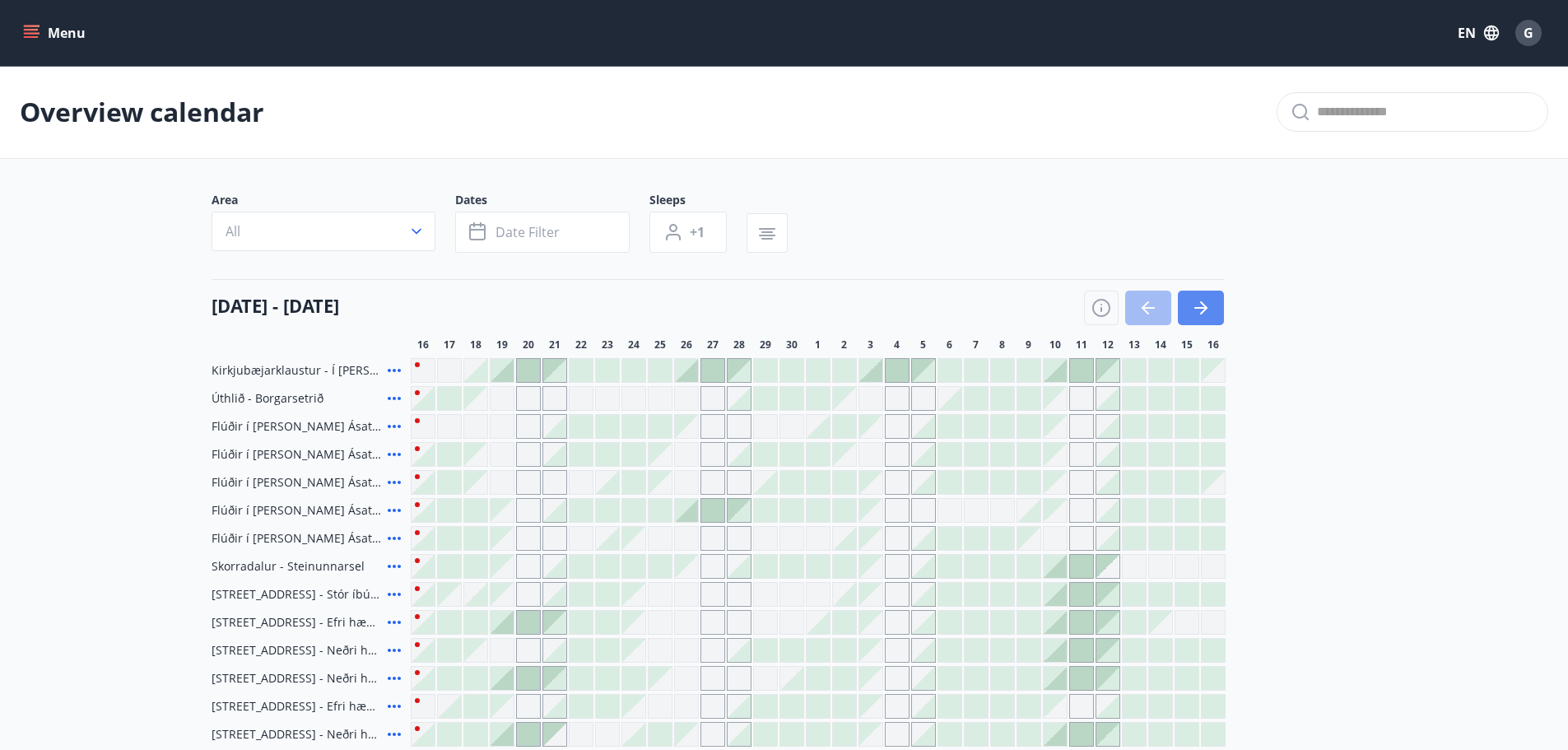
click at [1205, 311] on icon "button" at bounding box center [1201, 308] width 20 height 20
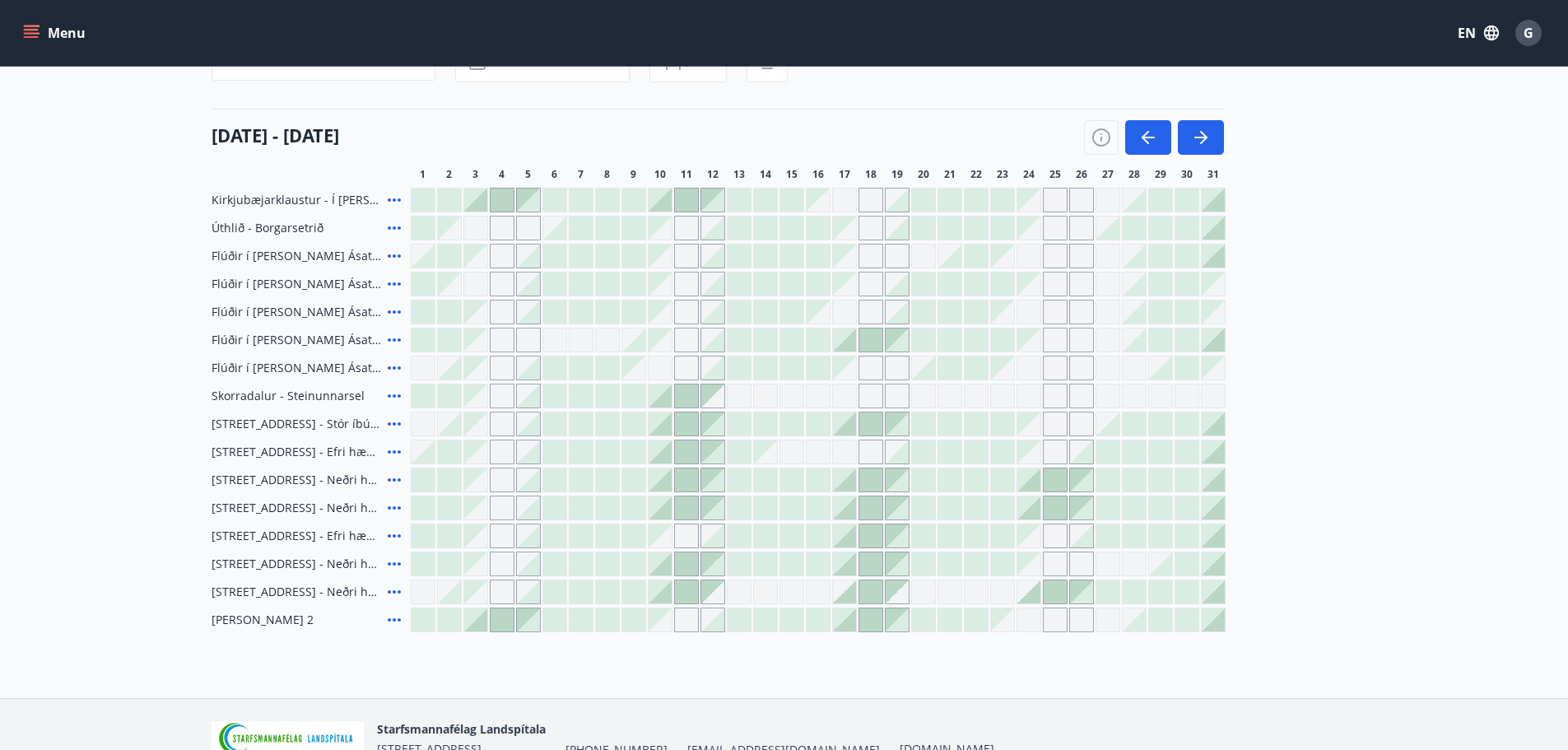
scroll to position [218, 0]
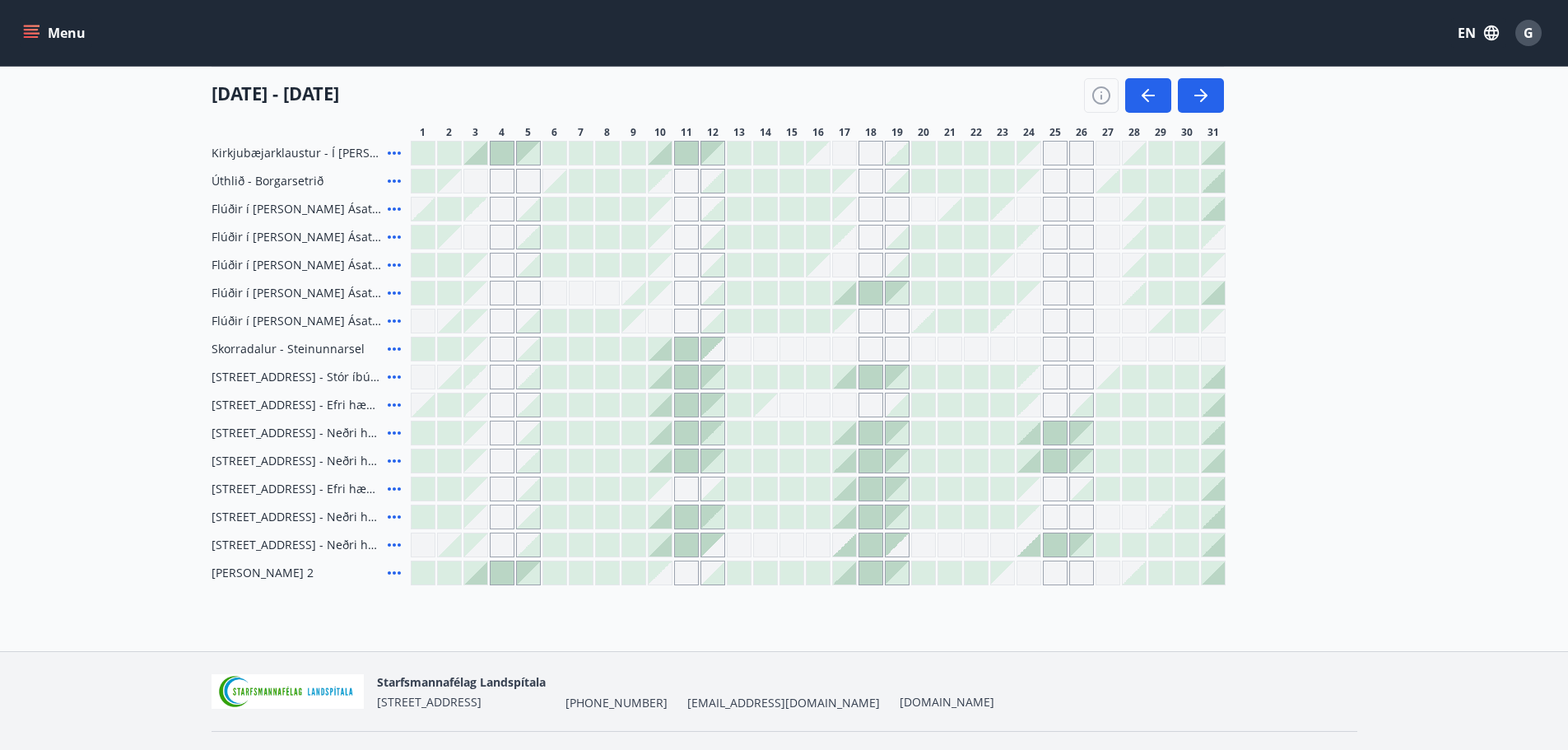
click at [1033, 552] on div at bounding box center [1028, 544] width 23 height 23
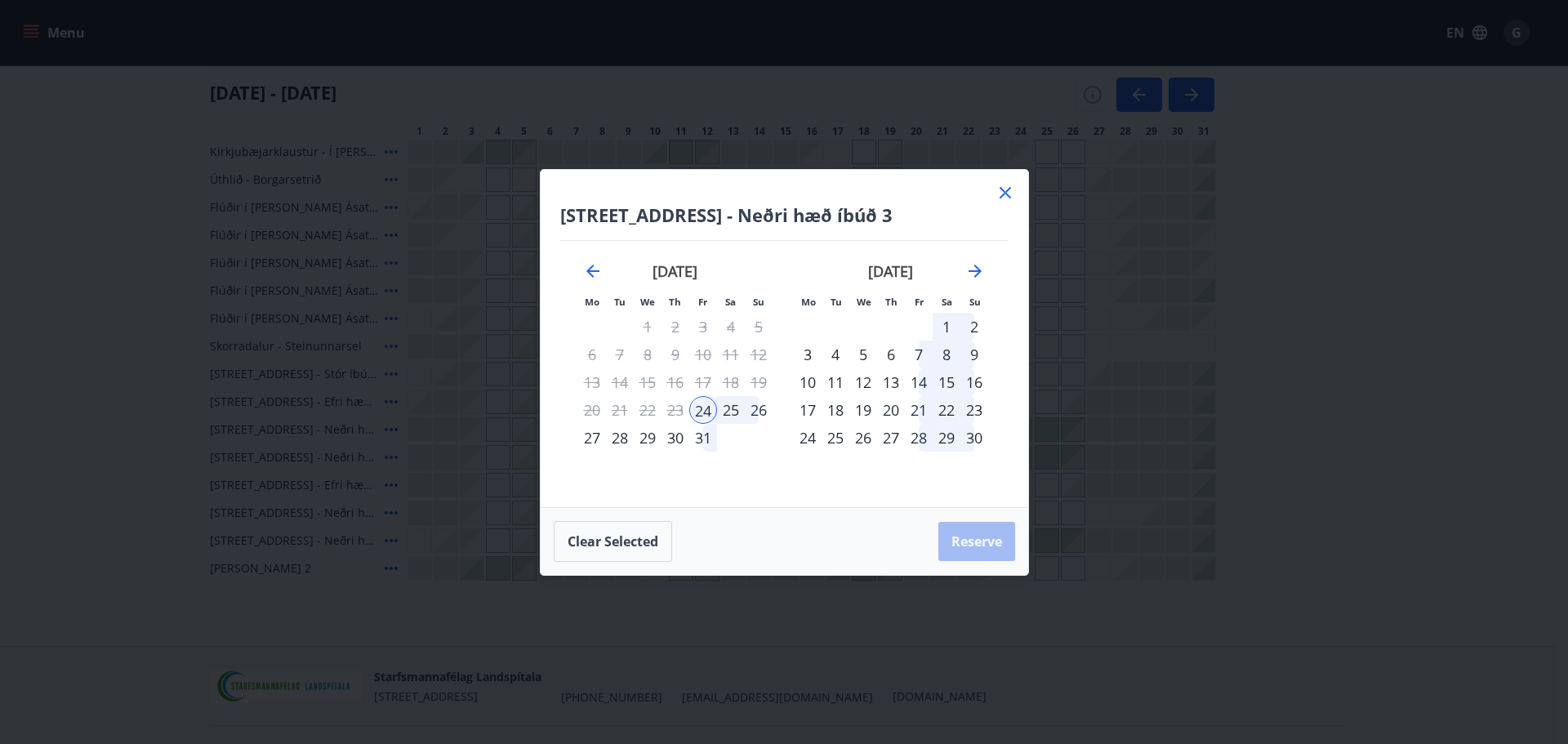
click at [1016, 187] on div "Hrafnagilsstræti 26 - Neðri hæð íbúð 3 Mo Tu We Th Fr Sa Su Mo Tu We Th Fr Sa S…" at bounding box center [784, 338] width 487 height 337
drag, startPoint x: 730, startPoint y: 212, endPoint x: 531, endPoint y: 227, distance: 199.6
click at [531, 227] on div "Hrafnagilsstræti 26 - Neðri hæð íbúð 3 Mo Tu We Th Fr Sa Su Mo Tu We Th Fr Sa S…" at bounding box center [784, 372] width 1568 height 744
copy h4 "Hrafnagilsstræti 26"
click at [1015, 193] on icon at bounding box center [1006, 193] width 20 height 20
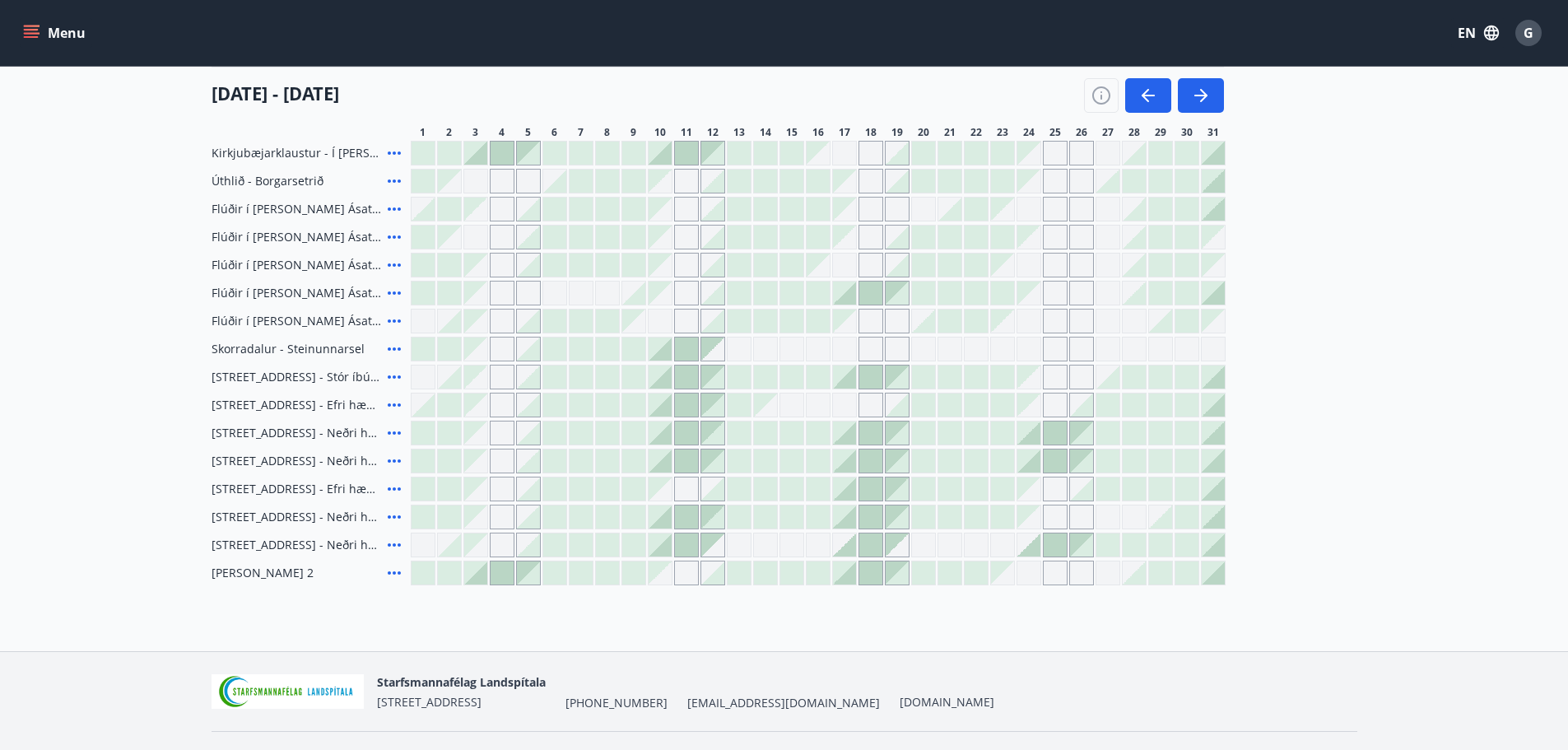
click at [1022, 195] on div "Kirkjubæjarklaustur - Í landi Hæðargarðs Úthlið - Borgarsetrið Flúðir í landi Á…" at bounding box center [784, 363] width 1146 height 444
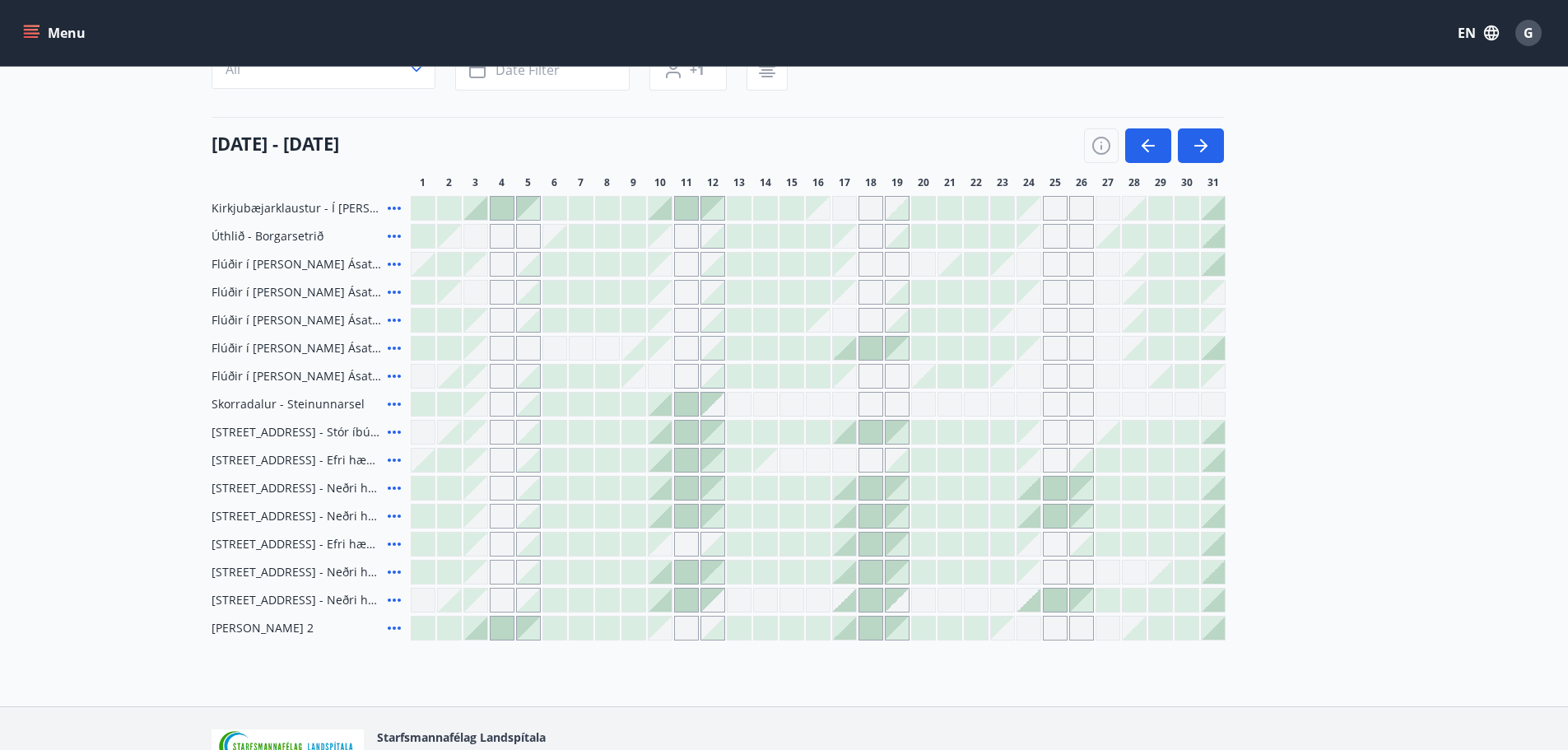
scroll to position [164, 0]
click at [342, 485] on span "Hrafnagilsstræti 23 - Neðri hæð íbúð 3" at bounding box center [296, 487] width 170 height 17
click at [398, 483] on icon at bounding box center [395, 487] width 20 height 20
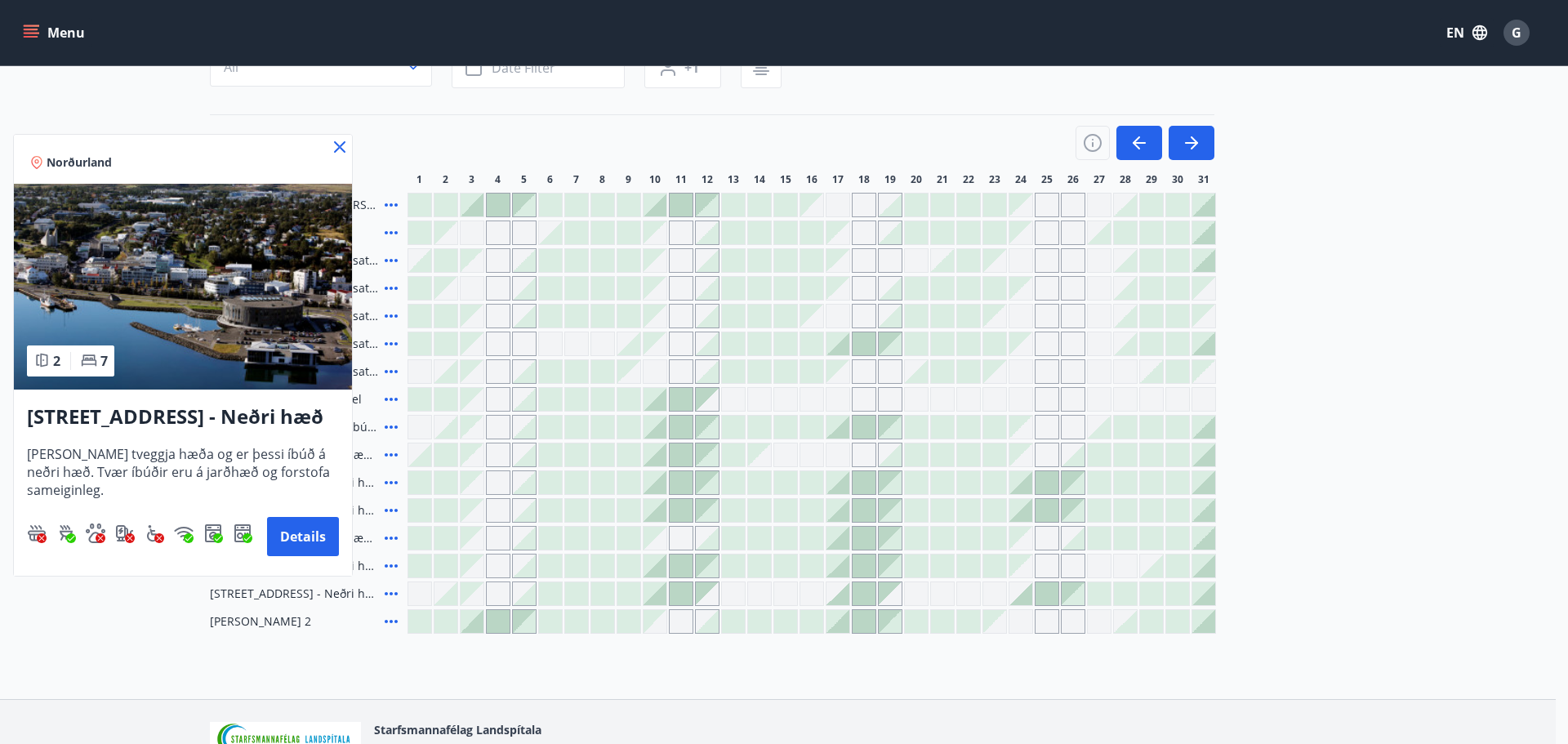
click at [392, 507] on div at bounding box center [784, 372] width 1568 height 744
click at [392, 509] on icon at bounding box center [392, 511] width 20 height 20
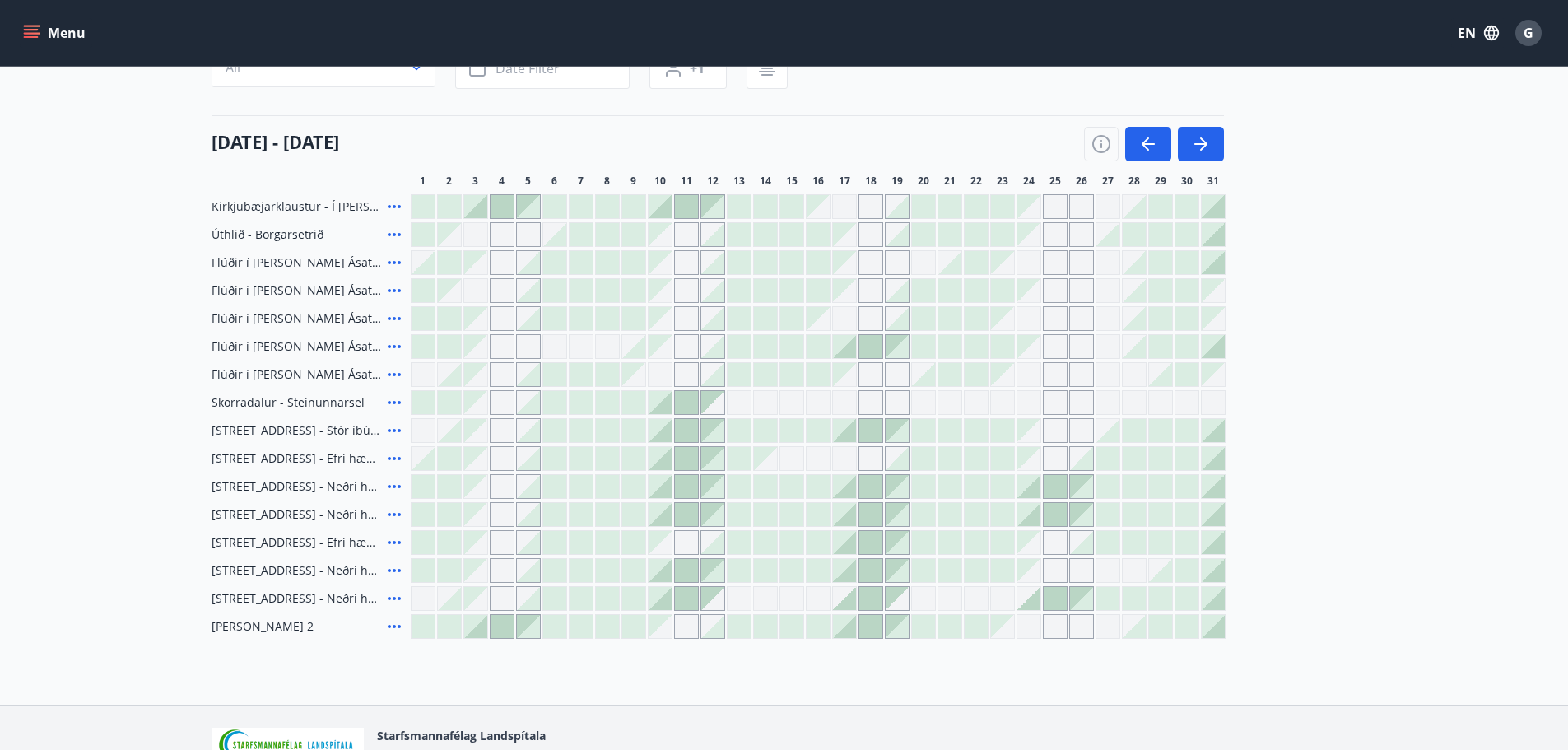
click at [389, 514] on icon at bounding box center [395, 515] width 13 height 3
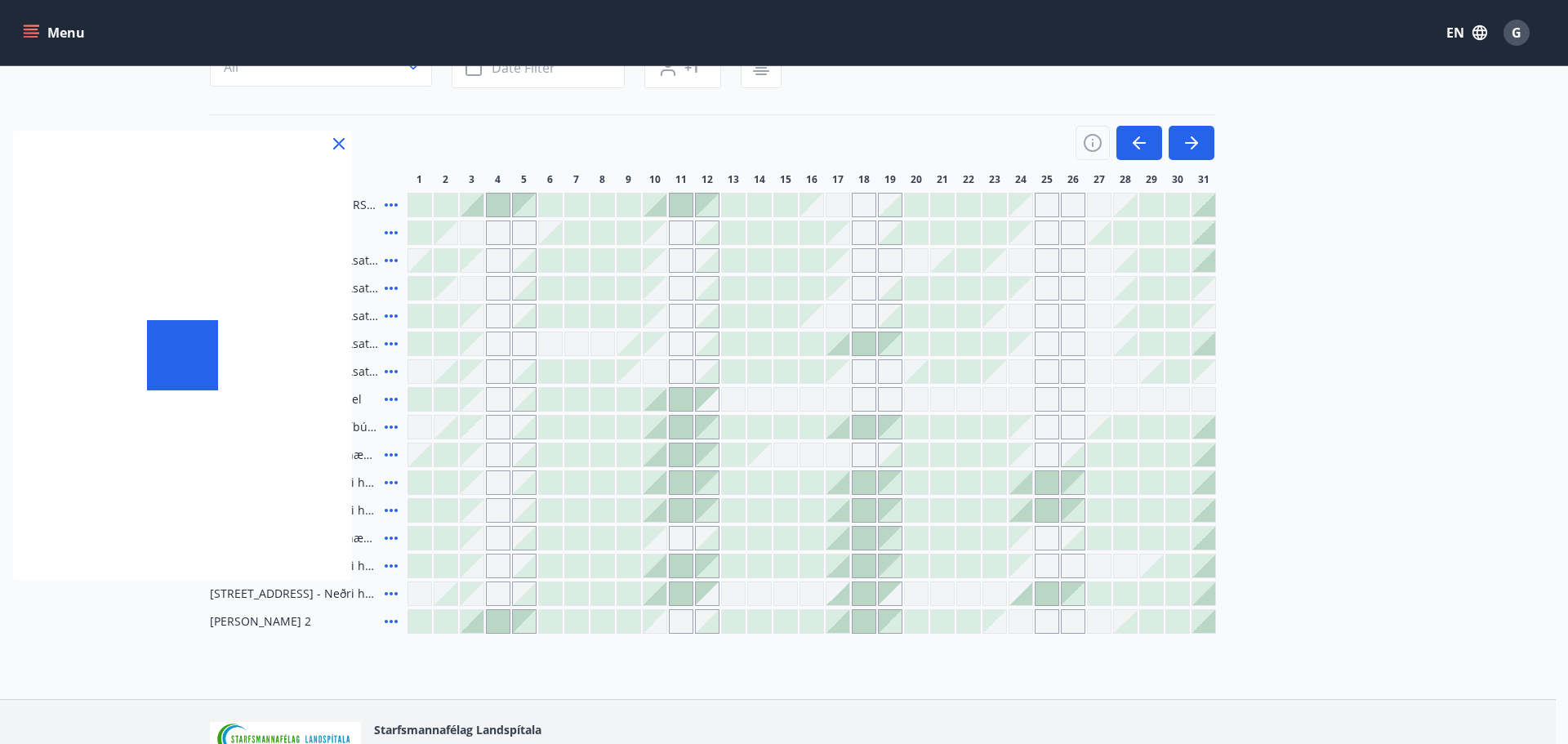
click at [395, 509] on div at bounding box center [784, 372] width 1568 height 744
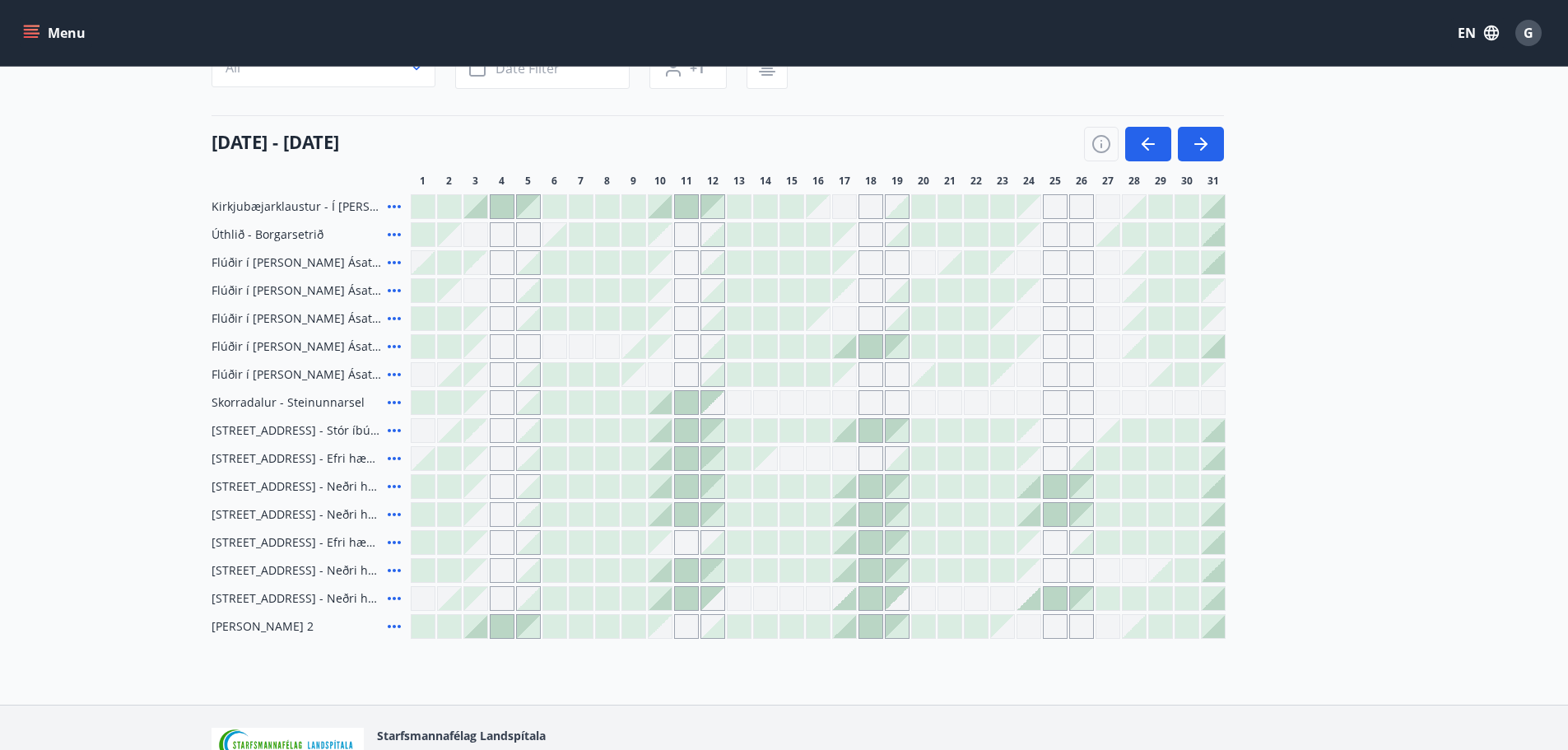
click at [398, 513] on icon at bounding box center [395, 515] width 20 height 20
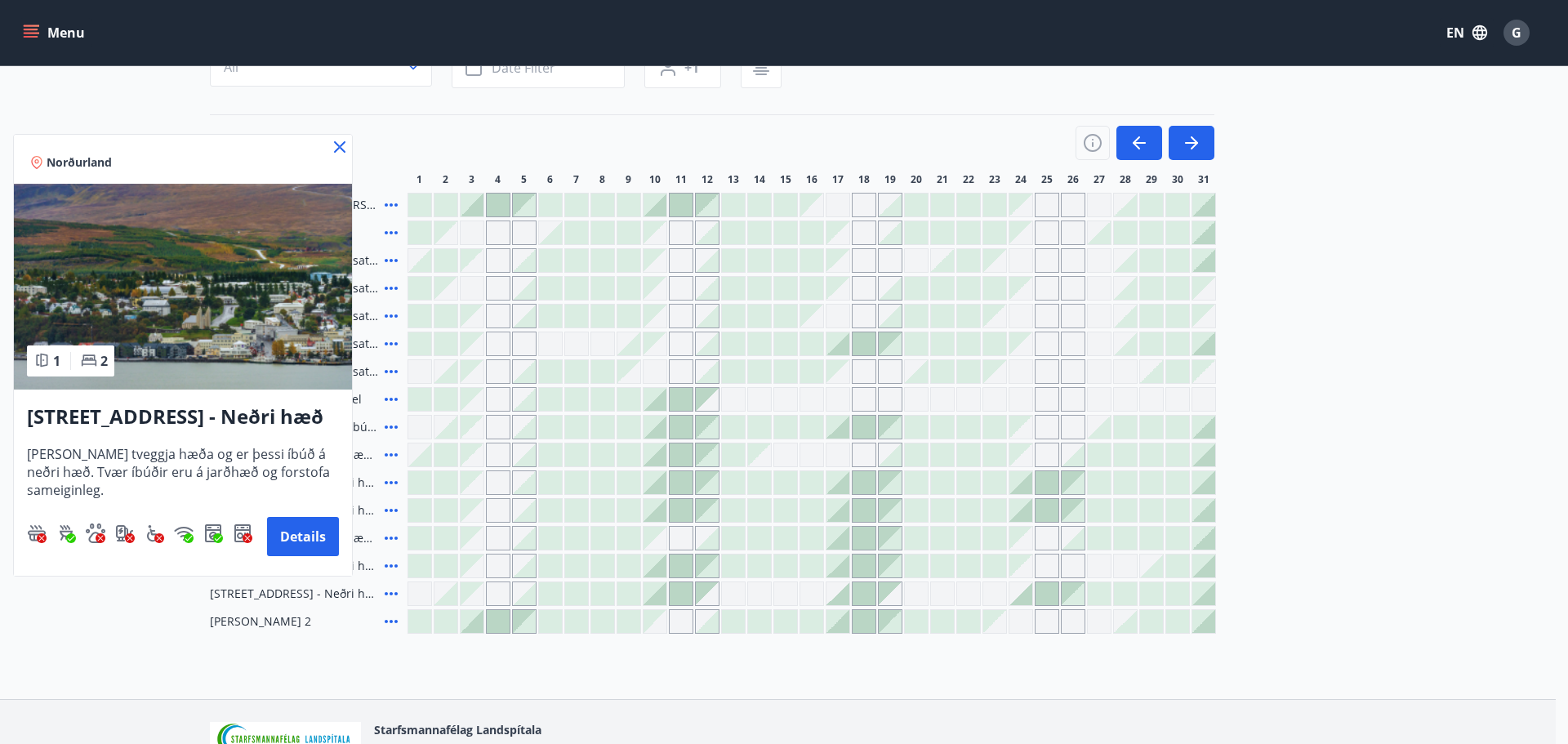
click at [387, 594] on div at bounding box center [784, 372] width 1568 height 744
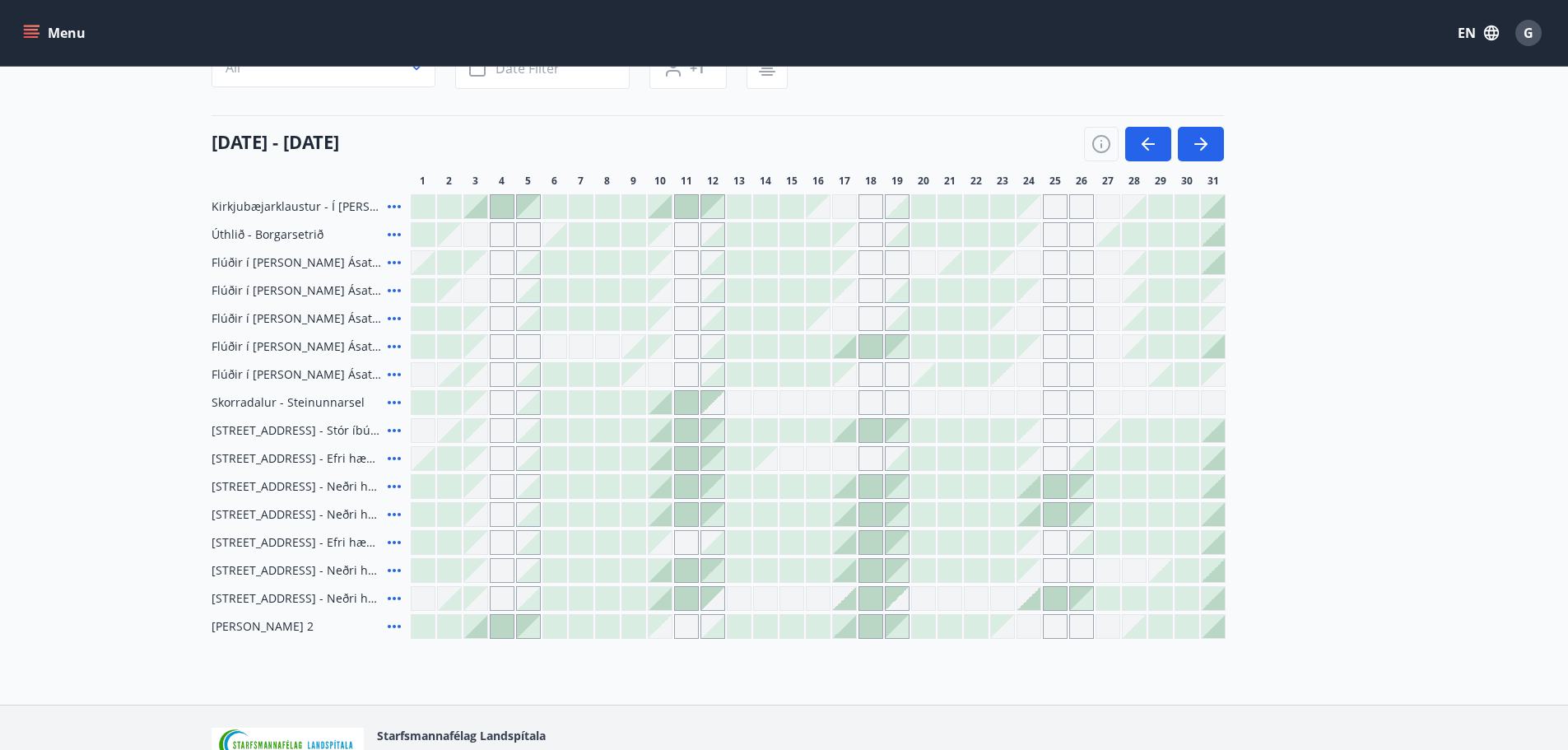
click at [386, 592] on icon at bounding box center [395, 599] width 20 height 20
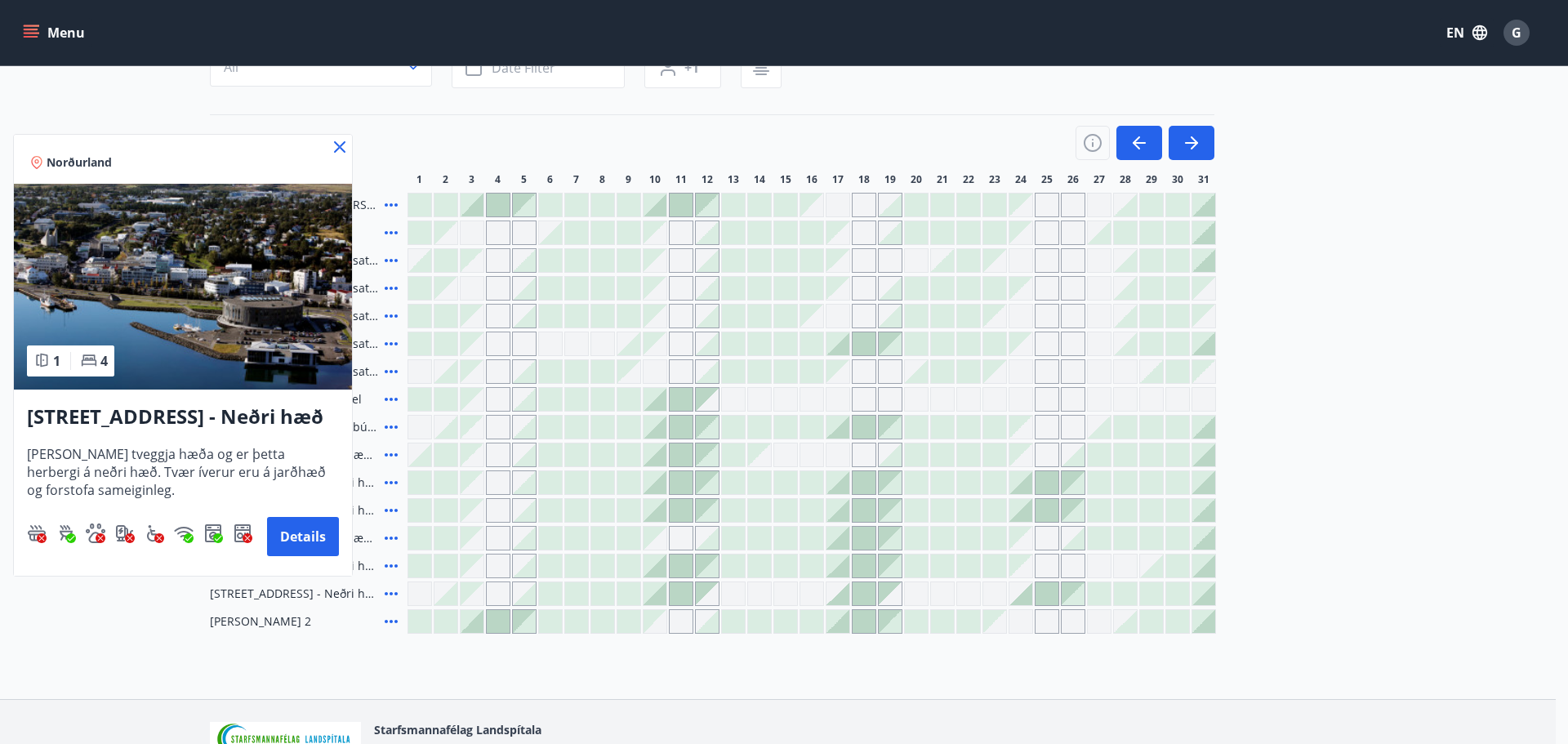
click at [348, 152] on icon at bounding box center [340, 147] width 20 height 20
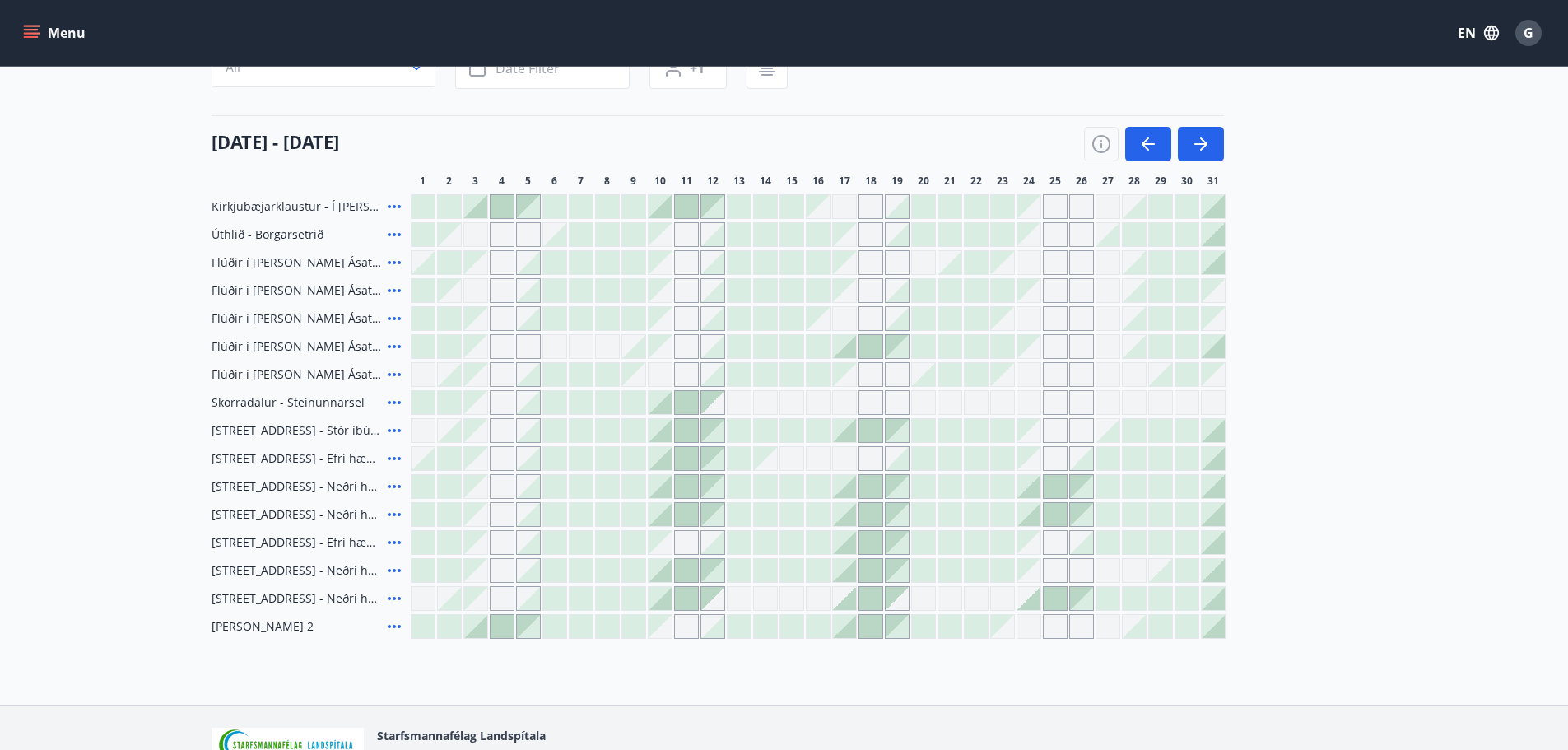
click at [1032, 462] on div "Grey days are not available" at bounding box center [1028, 458] width 23 height 23
